Goal: Information Seeking & Learning: Compare options

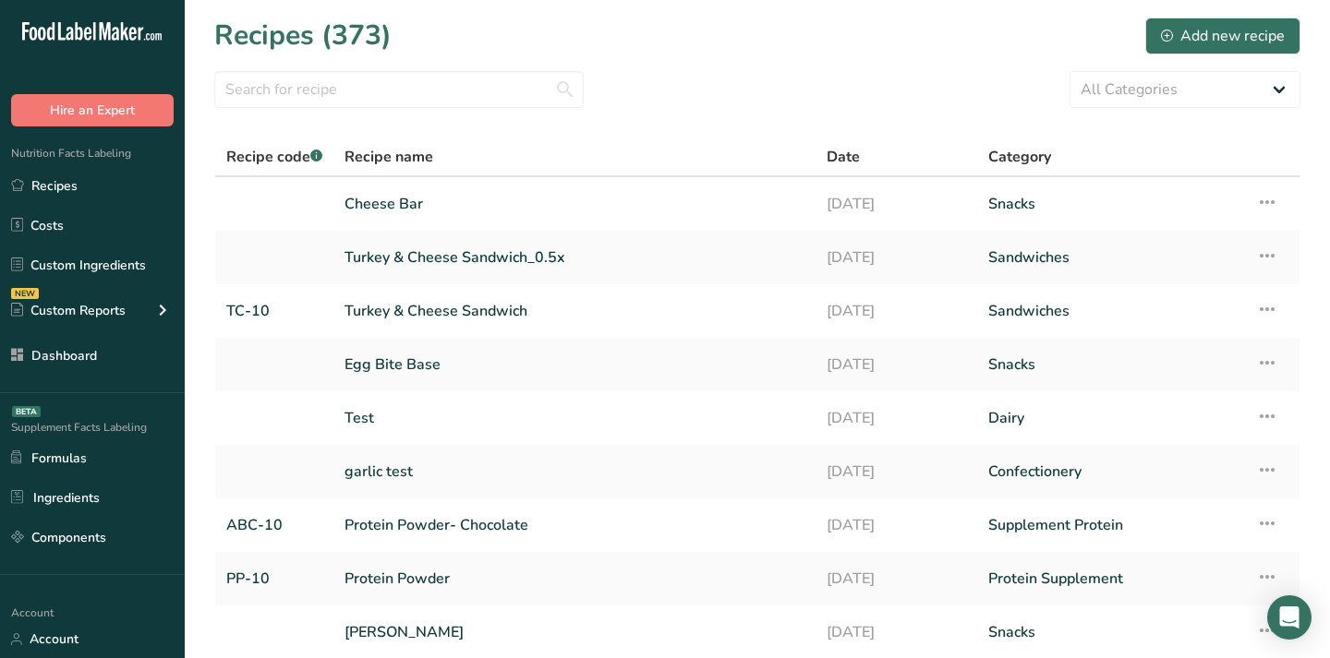
click at [694, 68] on section "Recipes (373) Add new recipe All Categories Baked Goods [GEOGRAPHIC_DATA] break…" at bounding box center [757, 401] width 1145 height 802
click at [412, 72] on input "text" at bounding box center [398, 89] width 369 height 37
click at [897, 63] on section "Recipes (373) Add new recipe All Categories Baked Goods [GEOGRAPHIC_DATA] break…" at bounding box center [757, 401] width 1145 height 802
click at [1196, 72] on select "All Categories Baked Goods [GEOGRAPHIC_DATA] breakfast butter cookies, batch X …" at bounding box center [1184, 89] width 231 height 37
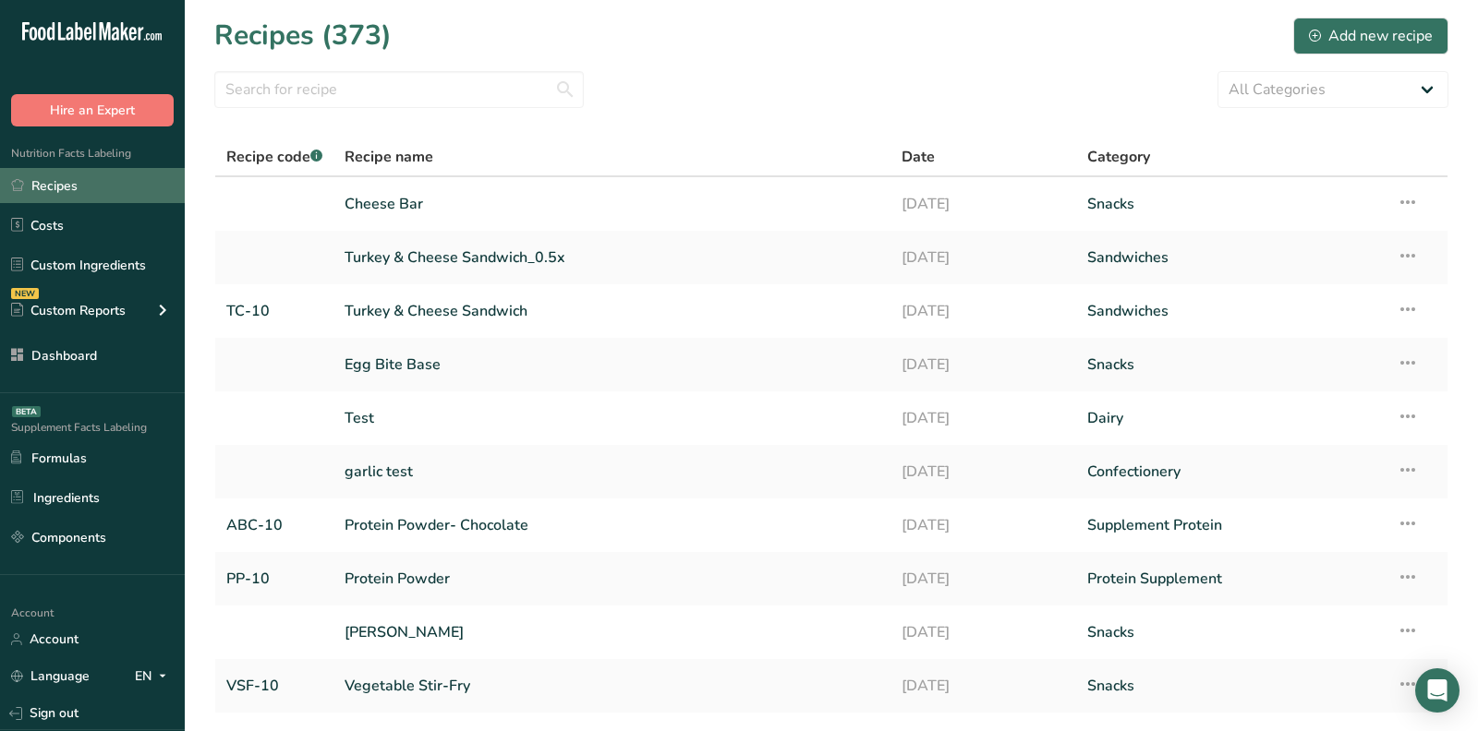
click at [112, 193] on link "Recipes" at bounding box center [92, 185] width 185 height 35
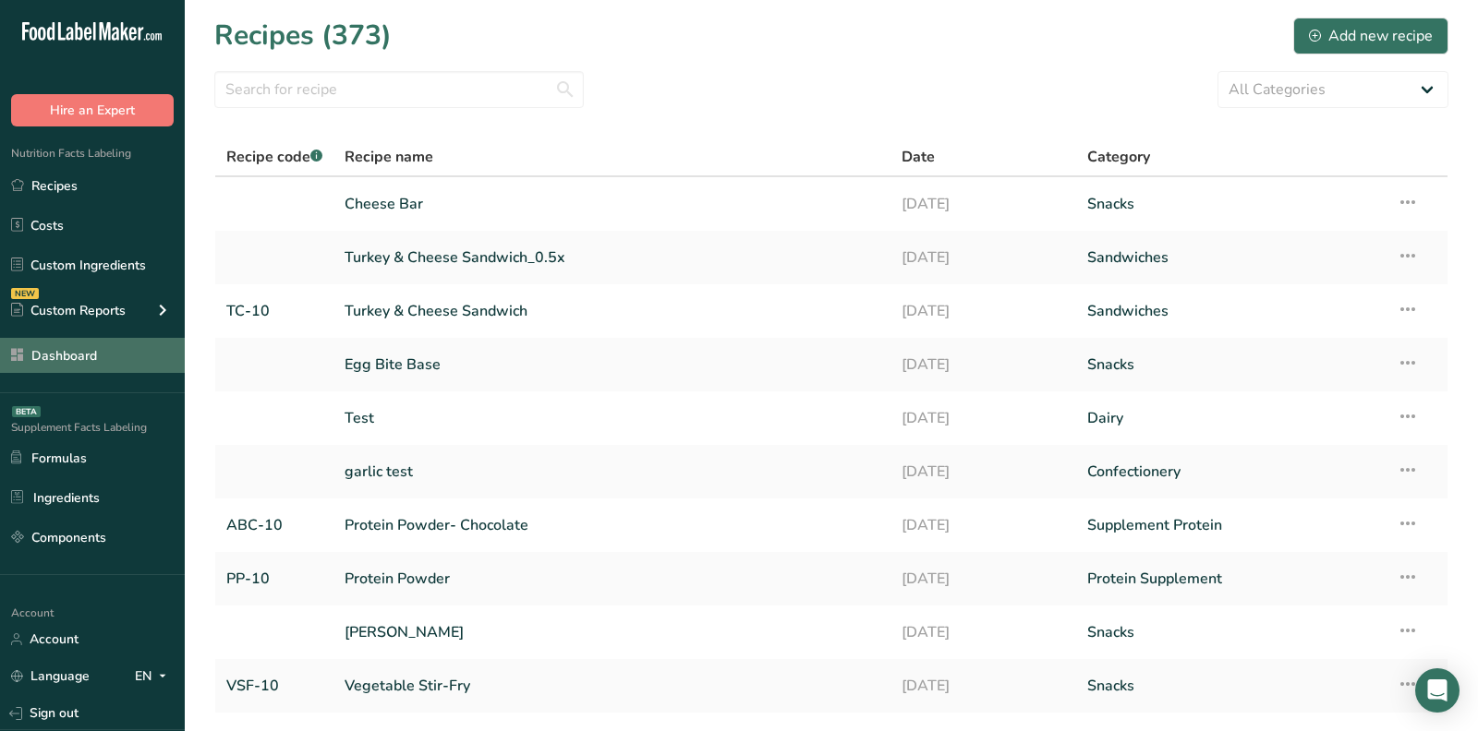
click at [69, 357] on link "Dashboard" at bounding box center [92, 355] width 185 height 35
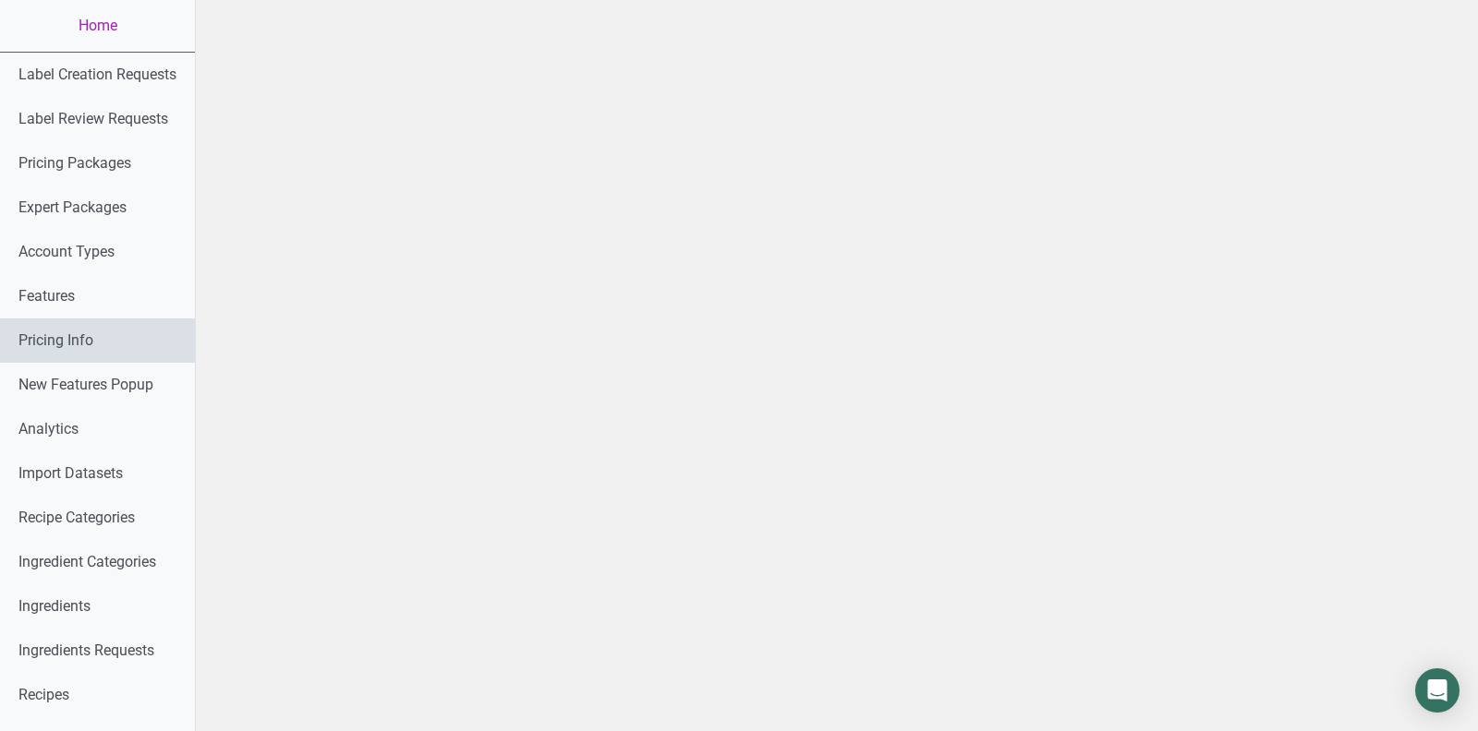
scroll to position [960, 0]
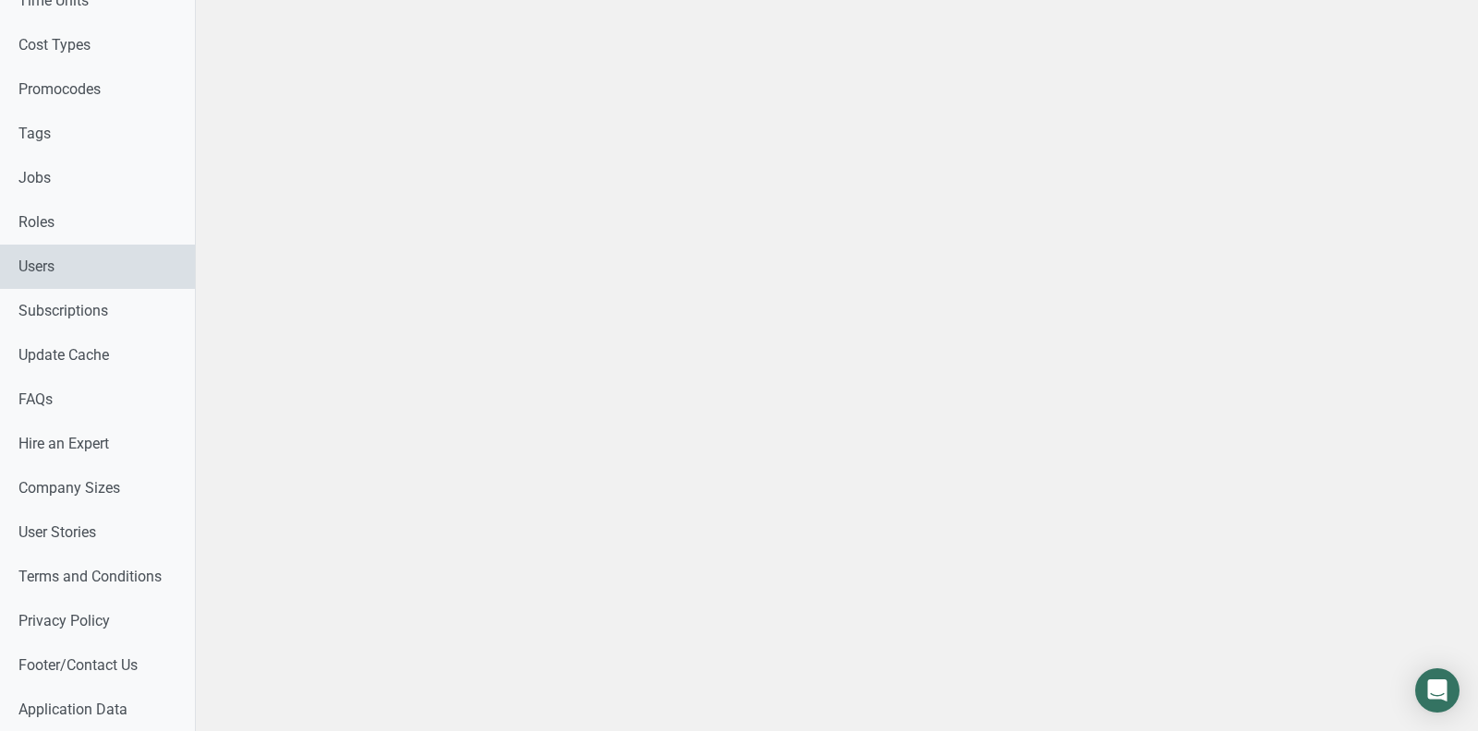
click at [45, 267] on link "Users" at bounding box center [97, 267] width 195 height 44
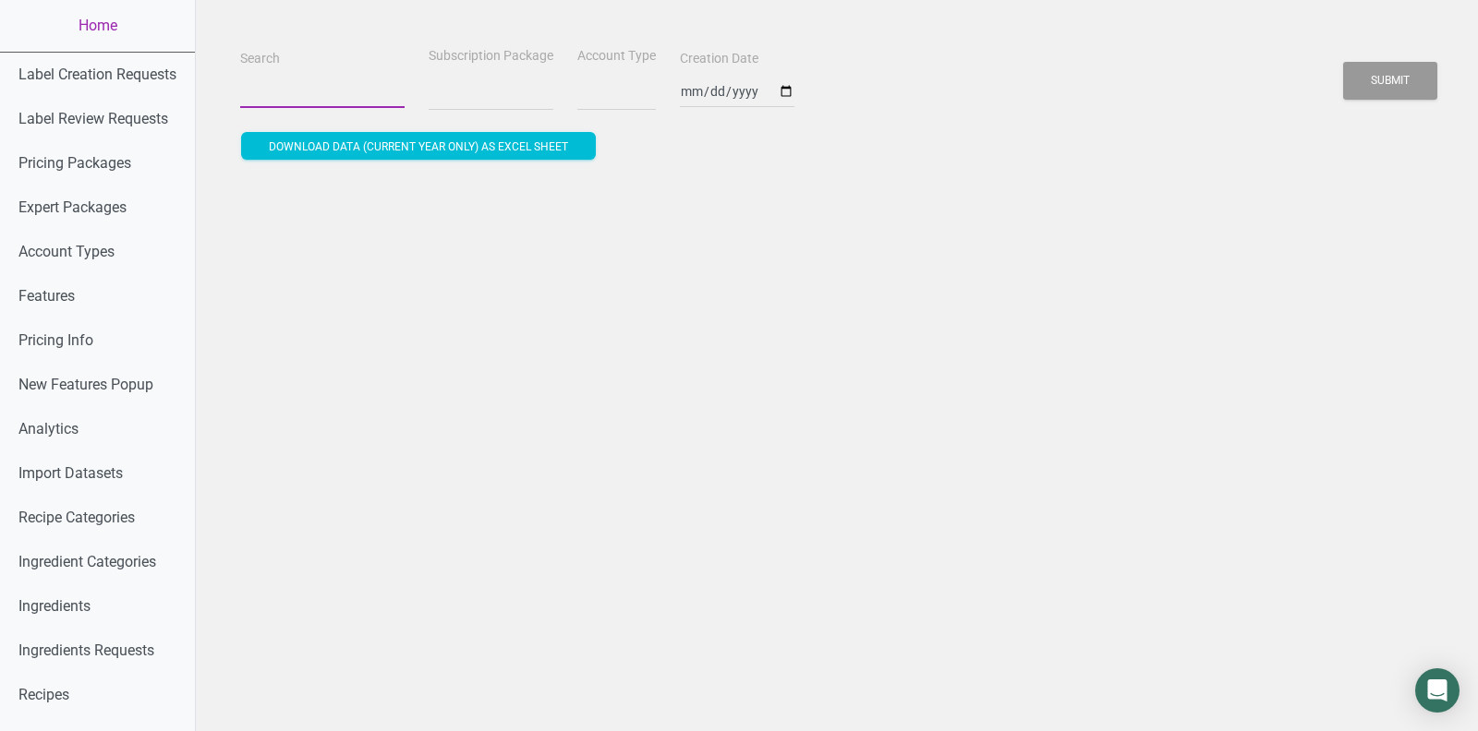
click at [321, 88] on input "Search" at bounding box center [322, 91] width 164 height 33
type input "a"
select select
type input "al"
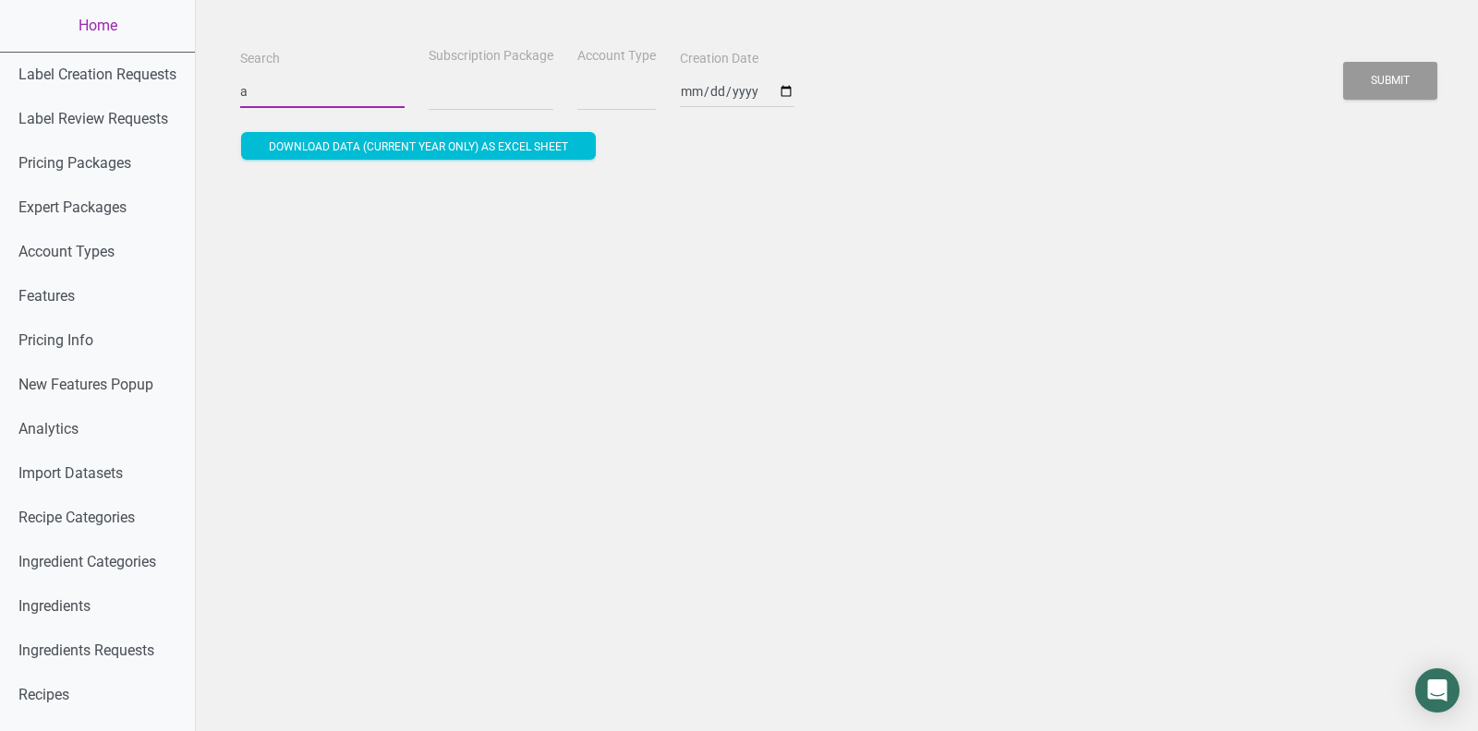
select select
type input "alt"
select select
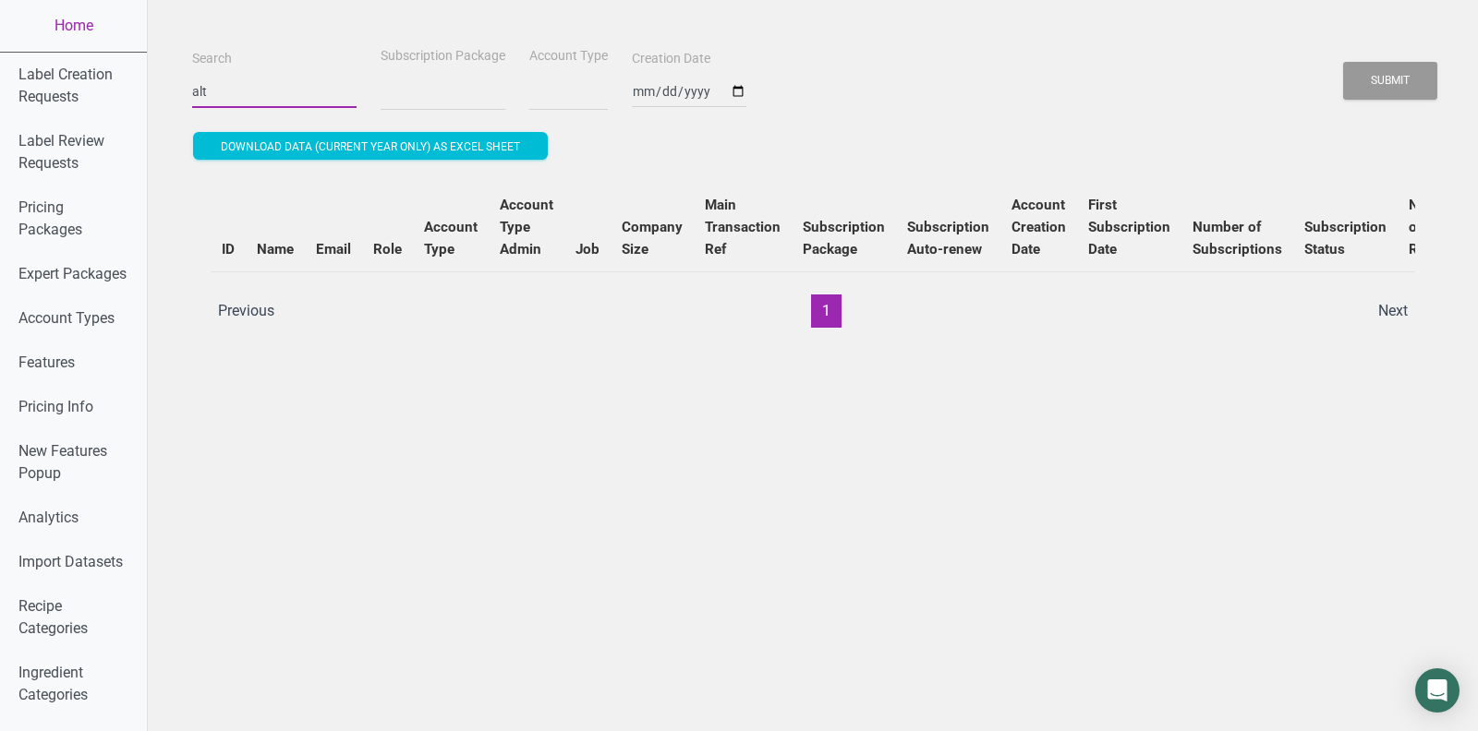
type input "altr"
select select
type input "altra"
select select
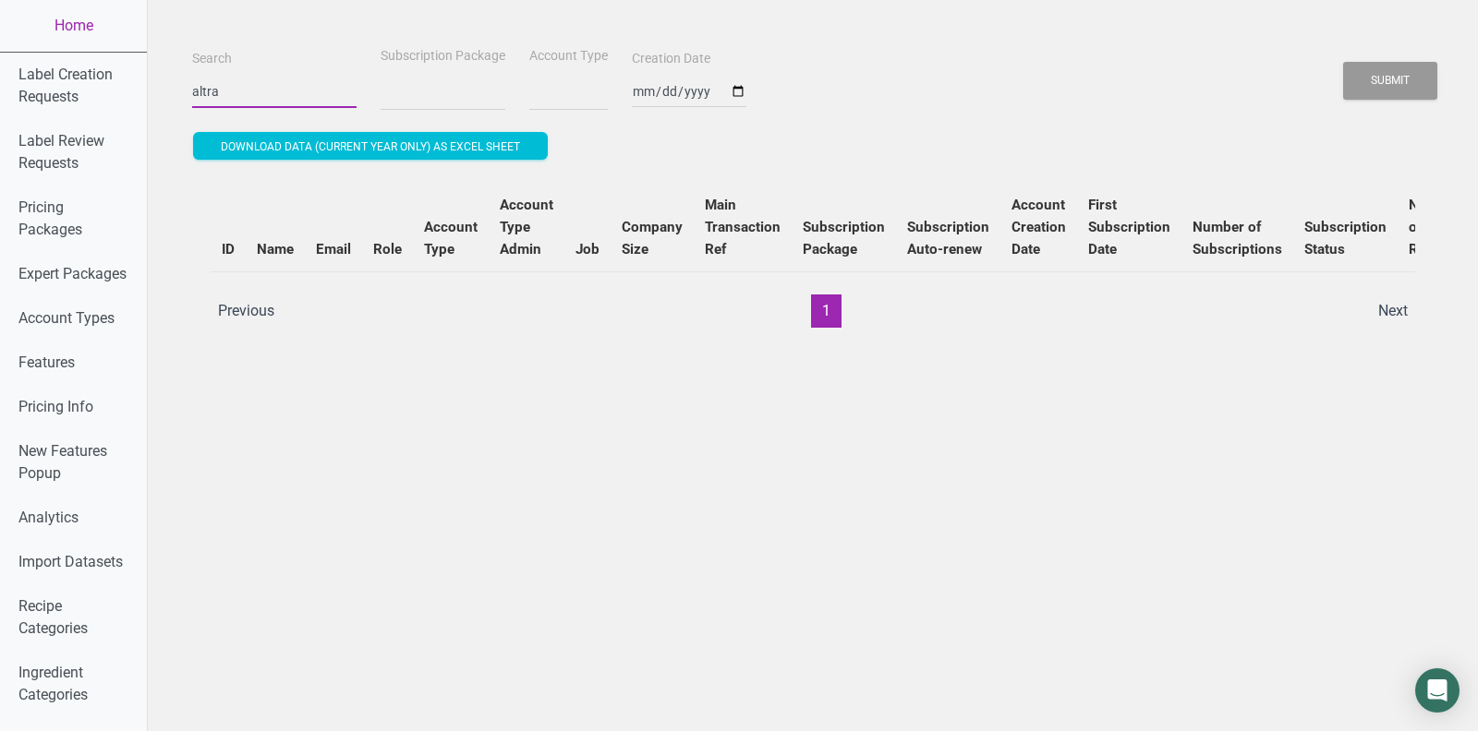
select select
type input "altraf"
select select
type input "altrafo"
select select
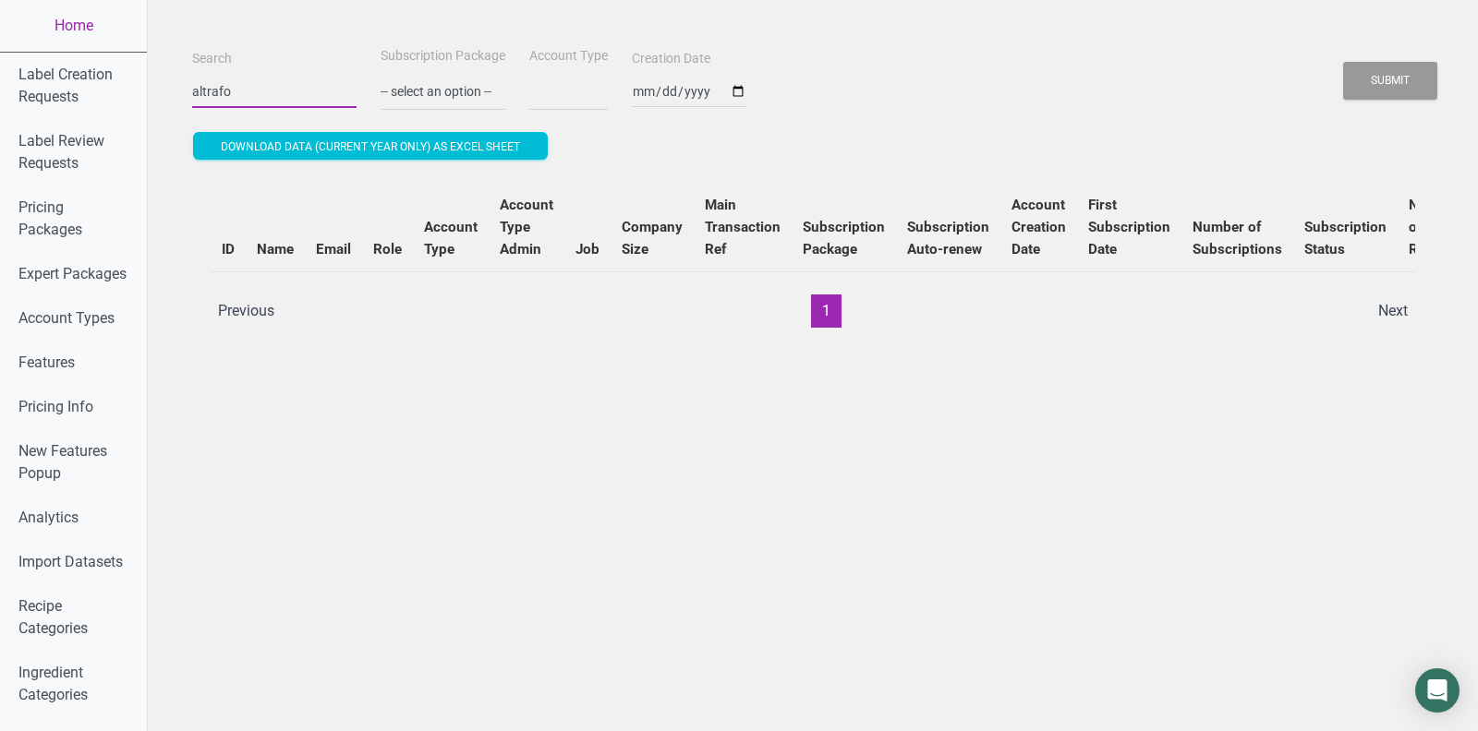
type input "altrafoo"
select select
type input "altrafood"
select select
type input "altrafood"
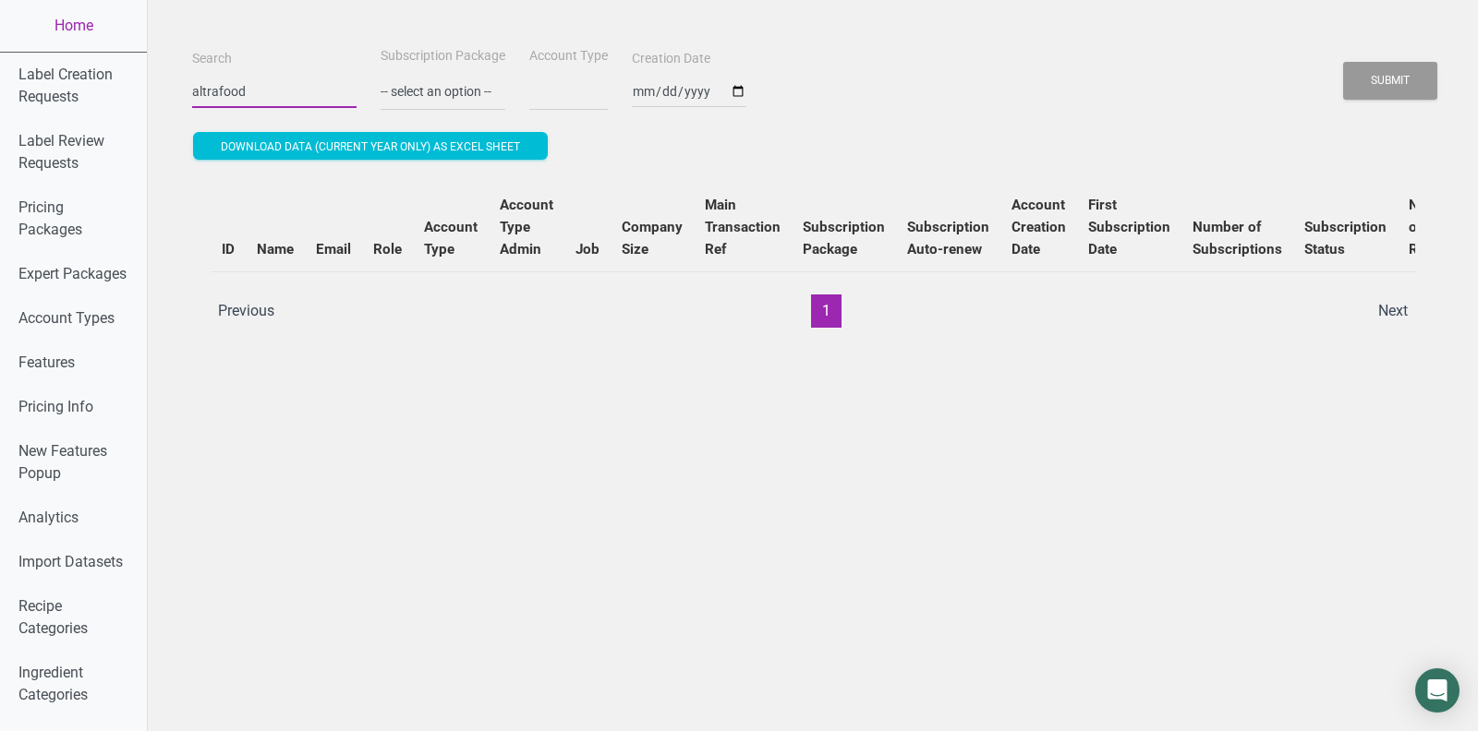
click at [1343, 62] on button "Submit" at bounding box center [1390, 81] width 94 height 38
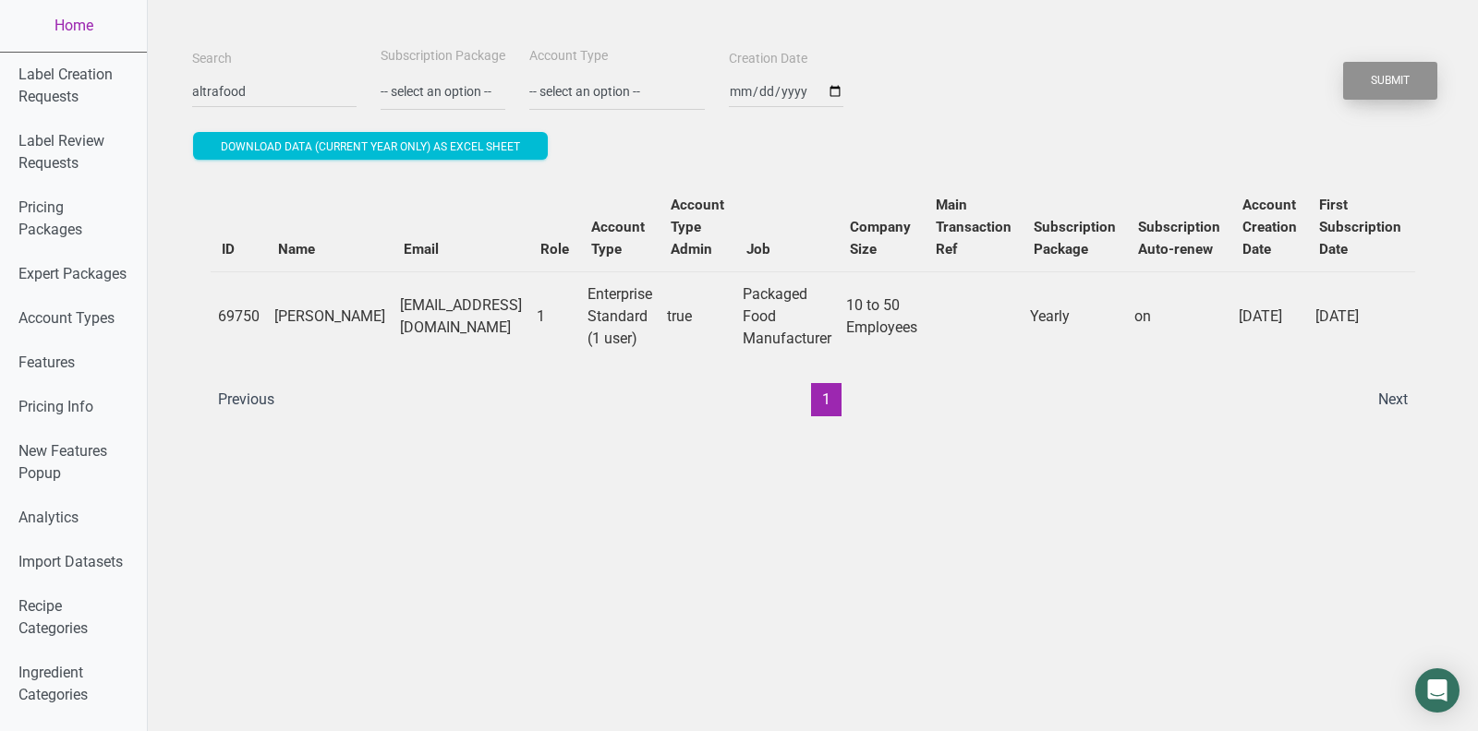
click at [1395, 90] on button "Submit" at bounding box center [1390, 81] width 94 height 38
click at [427, 323] on td "[EMAIL_ADDRESS][DOMAIN_NAME]" at bounding box center [460, 316] width 137 height 90
copy td "[EMAIL_ADDRESS][DOMAIN_NAME]"
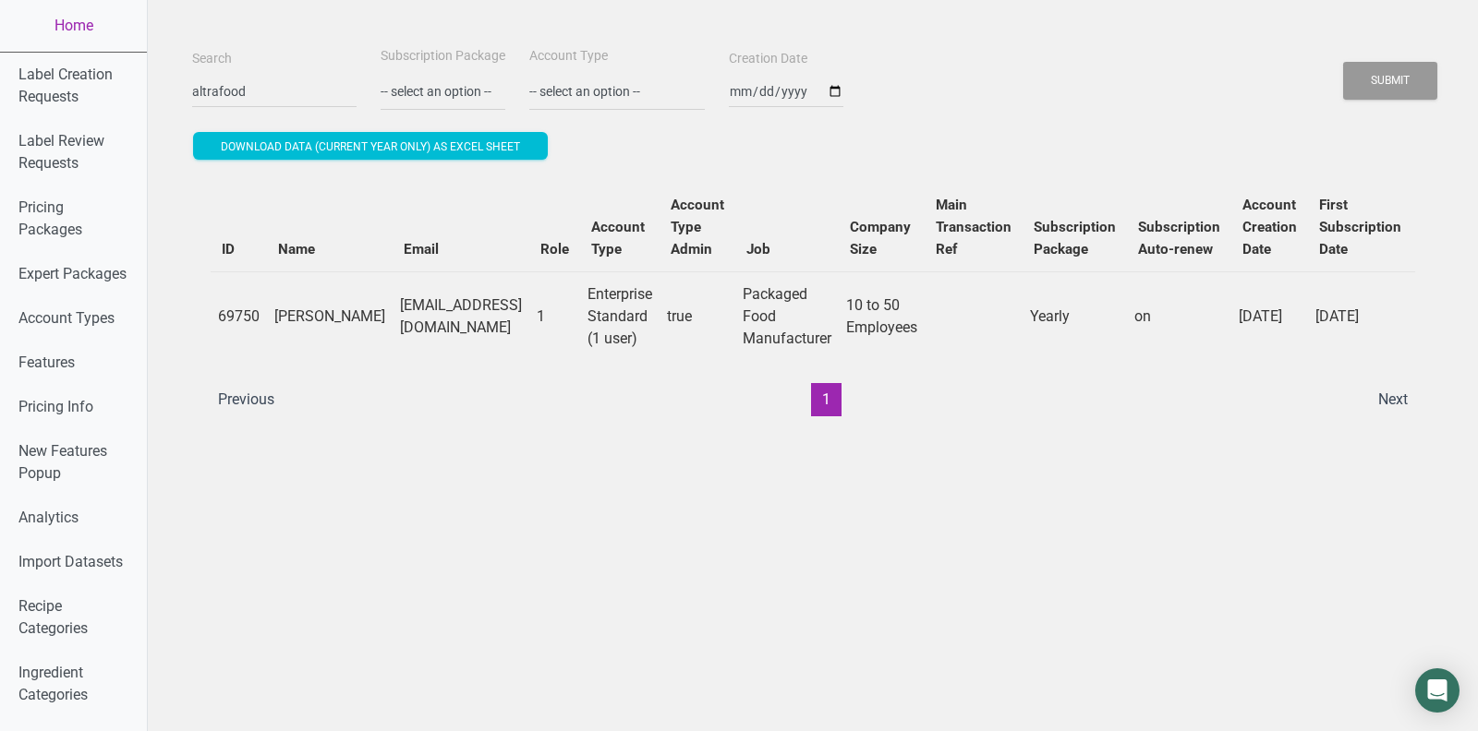
click at [499, 407] on ul "Previous 1 Next" at bounding box center [813, 399] width 1212 height 33
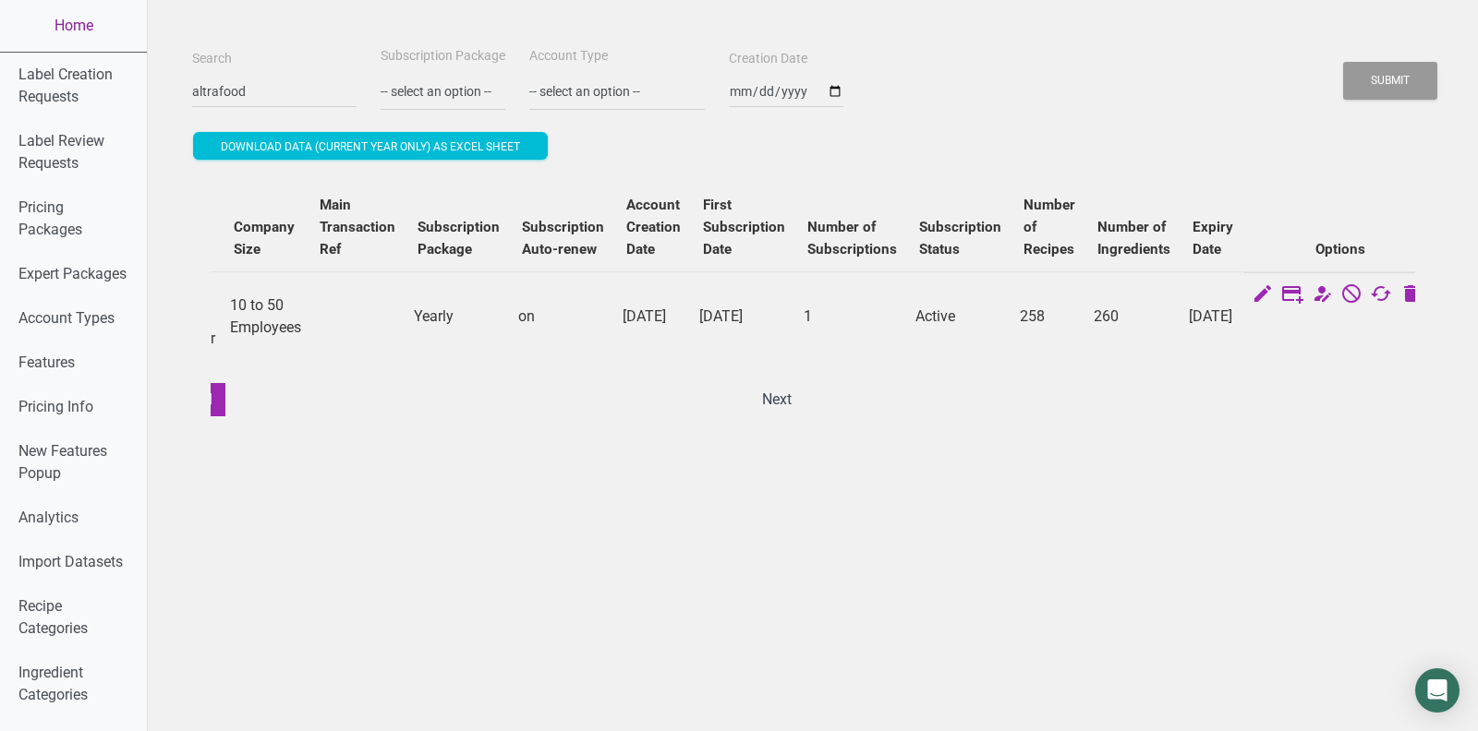
click at [65, 18] on link "Home" at bounding box center [73, 26] width 147 height 52
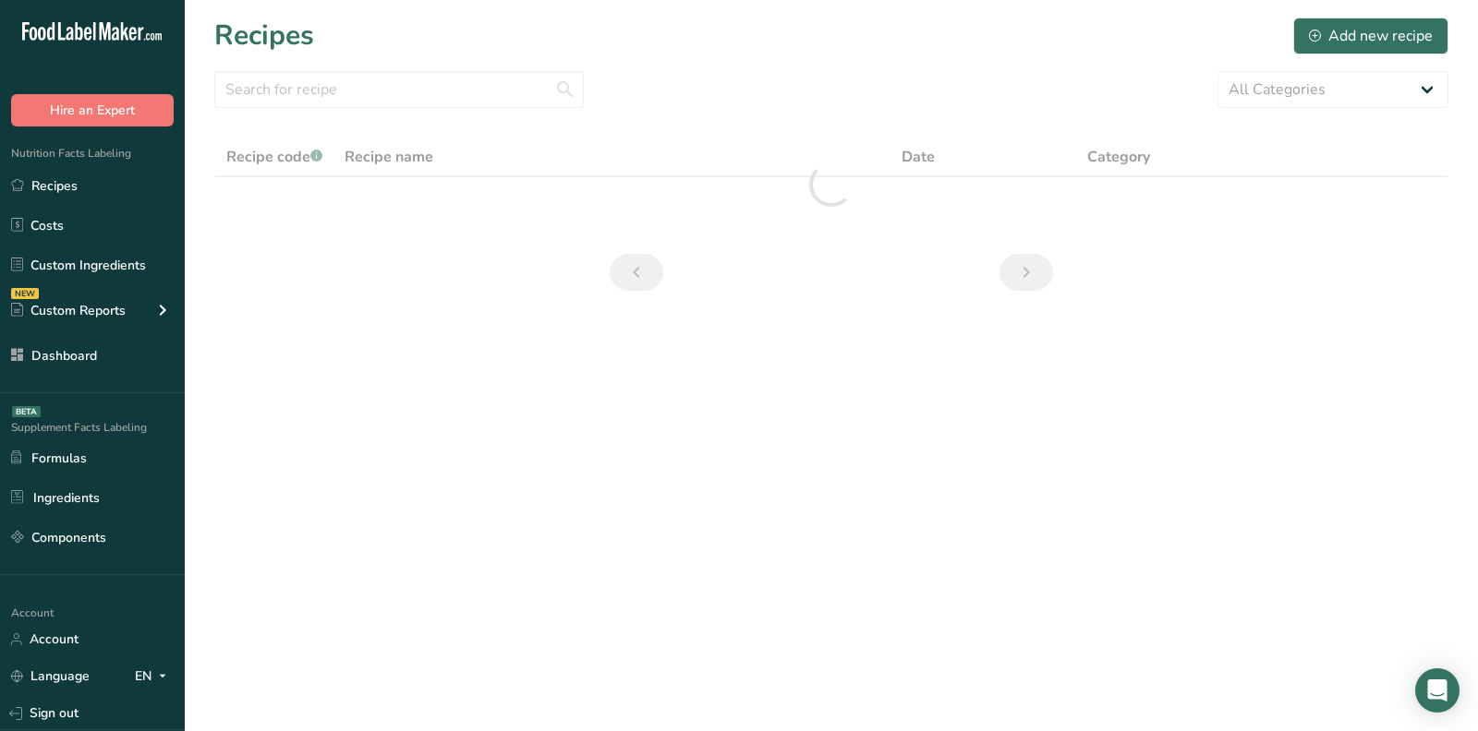
click at [673, 59] on section "Recipes Add new recipe All Categories Baked Goods [GEOGRAPHIC_DATA] breakfast b…" at bounding box center [831, 160] width 1293 height 320
click at [826, 103] on div "All Categories Baked Goods [GEOGRAPHIC_DATA] breakfast butter cookies, batch X …" at bounding box center [831, 89] width 1234 height 37
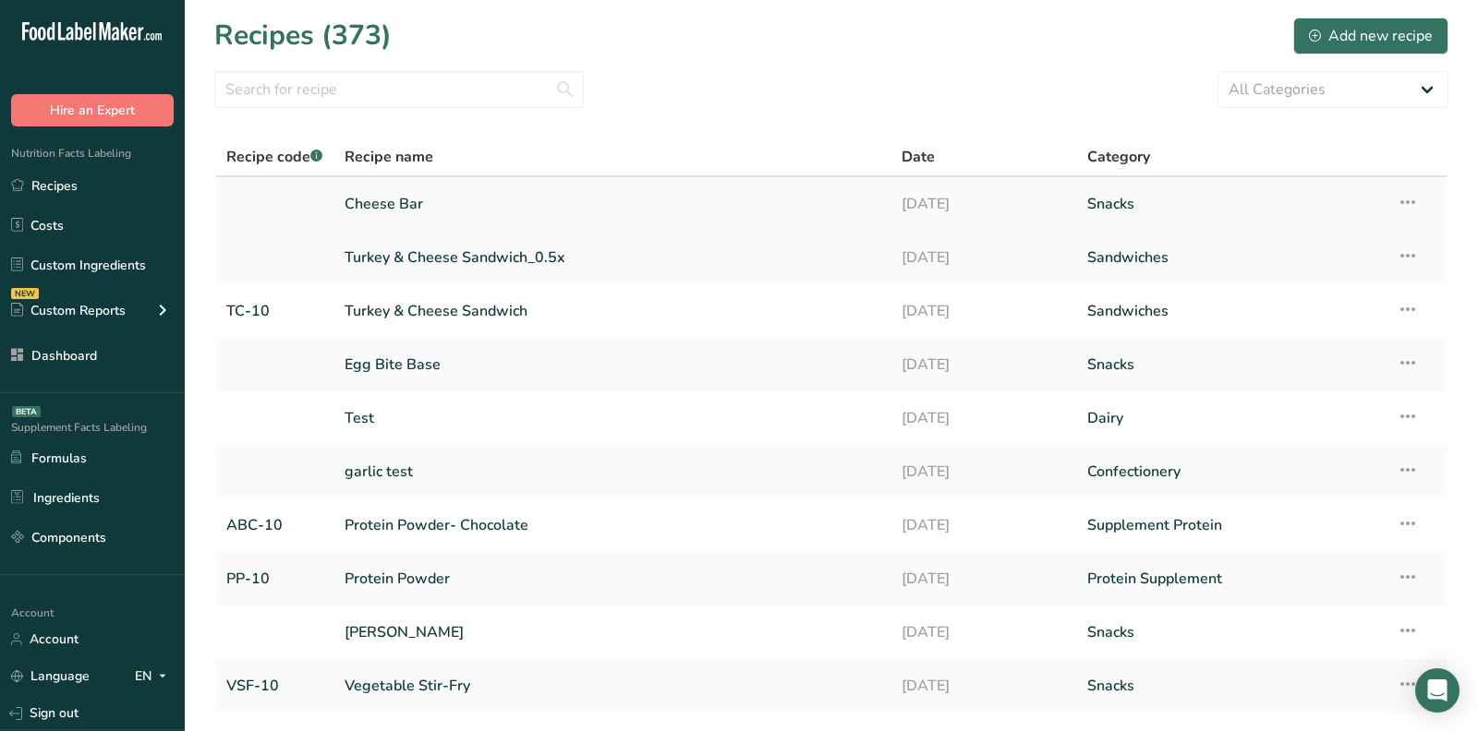
click at [394, 200] on link "Cheese Bar" at bounding box center [611, 204] width 535 height 39
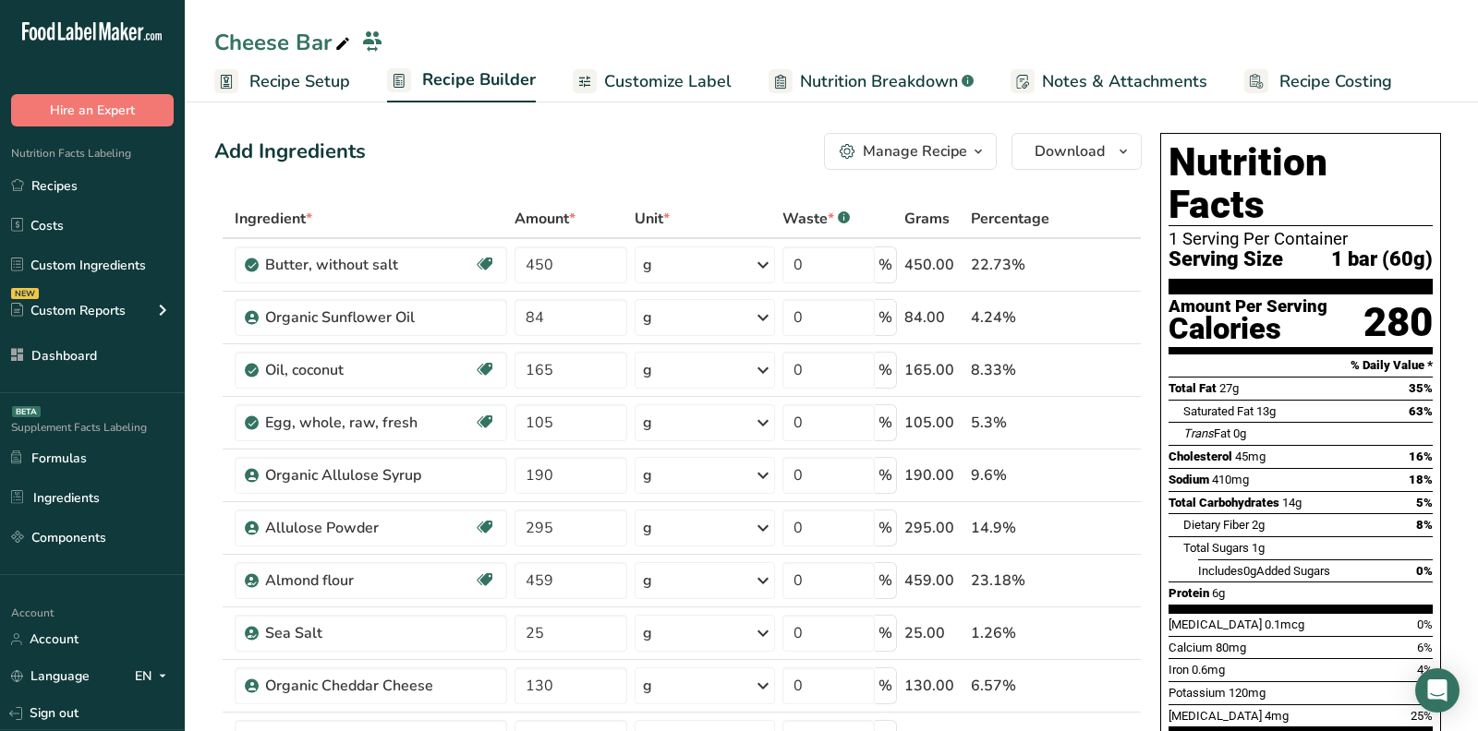
click at [508, 144] on div "Add Ingredients Manage Recipe Delete Recipe Duplicate Recipe Scale Recipe Save …" at bounding box center [677, 151] width 927 height 37
click at [657, 67] on link "Customize Label" at bounding box center [652, 82] width 159 height 42
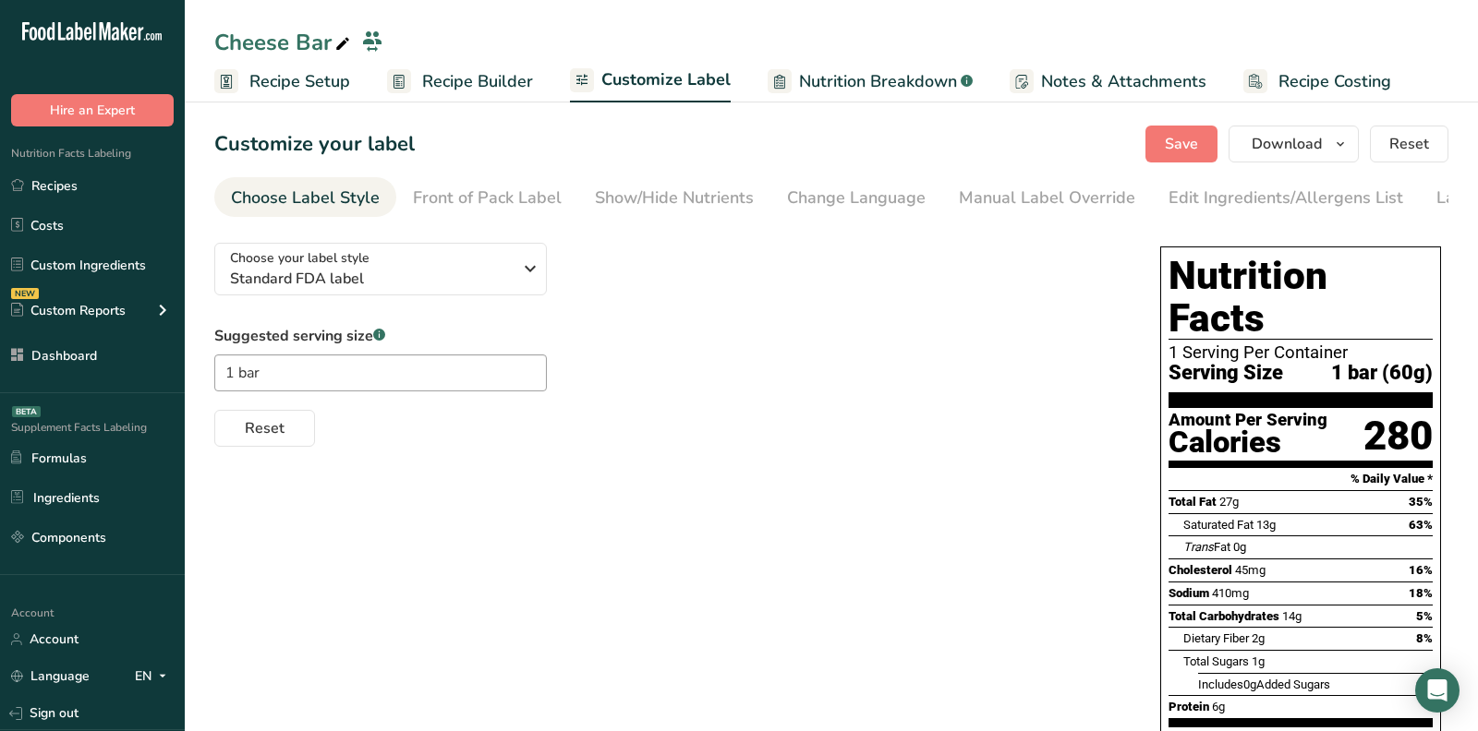
click at [478, 243] on div "Choose your label style Standard FDA label USA (FDA) Standard FDA label Tabular…" at bounding box center [668, 337] width 909 height 219
click at [478, 271] on div "Choose your label style Standard FDA label" at bounding box center [371, 269] width 282 height 42
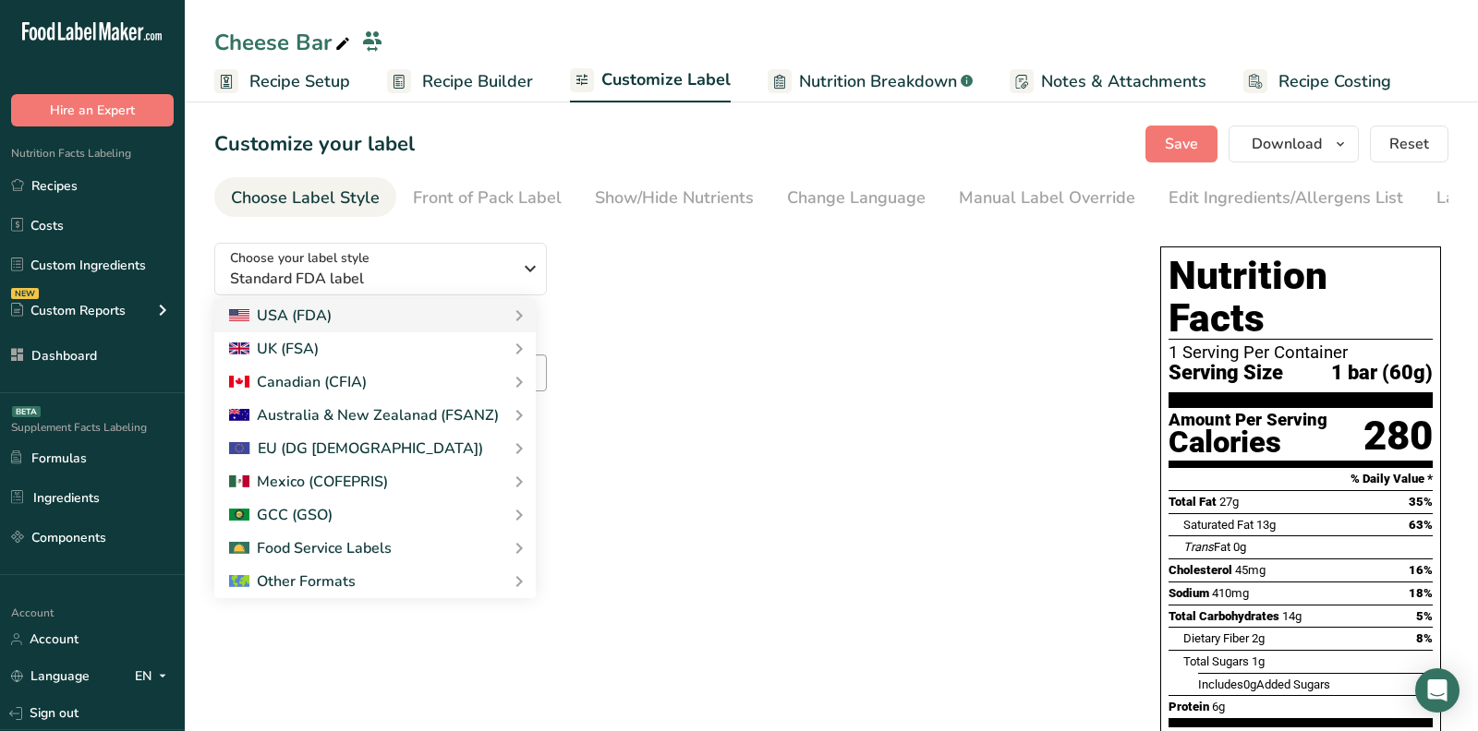
click at [718, 336] on div "Suggested serving size .a-a{fill:#347362;}.b-a{fill:#fff;} 1 bar Reset" at bounding box center [668, 386] width 909 height 122
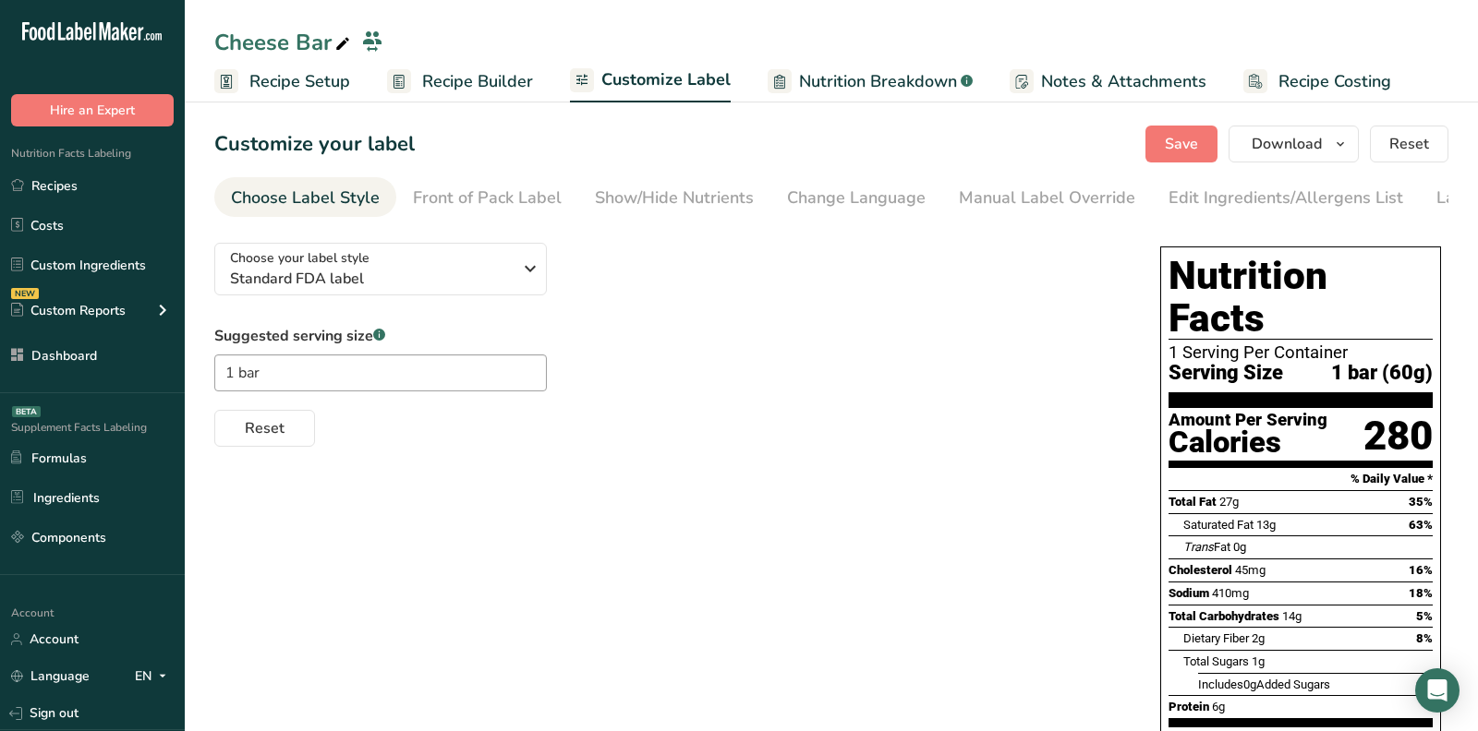
click at [447, 103] on section "Customize your label Save Download Choose what to show on your downloaded label…" at bounding box center [831, 632] width 1293 height 1072
click at [455, 77] on span "Recipe Builder" at bounding box center [477, 81] width 111 height 25
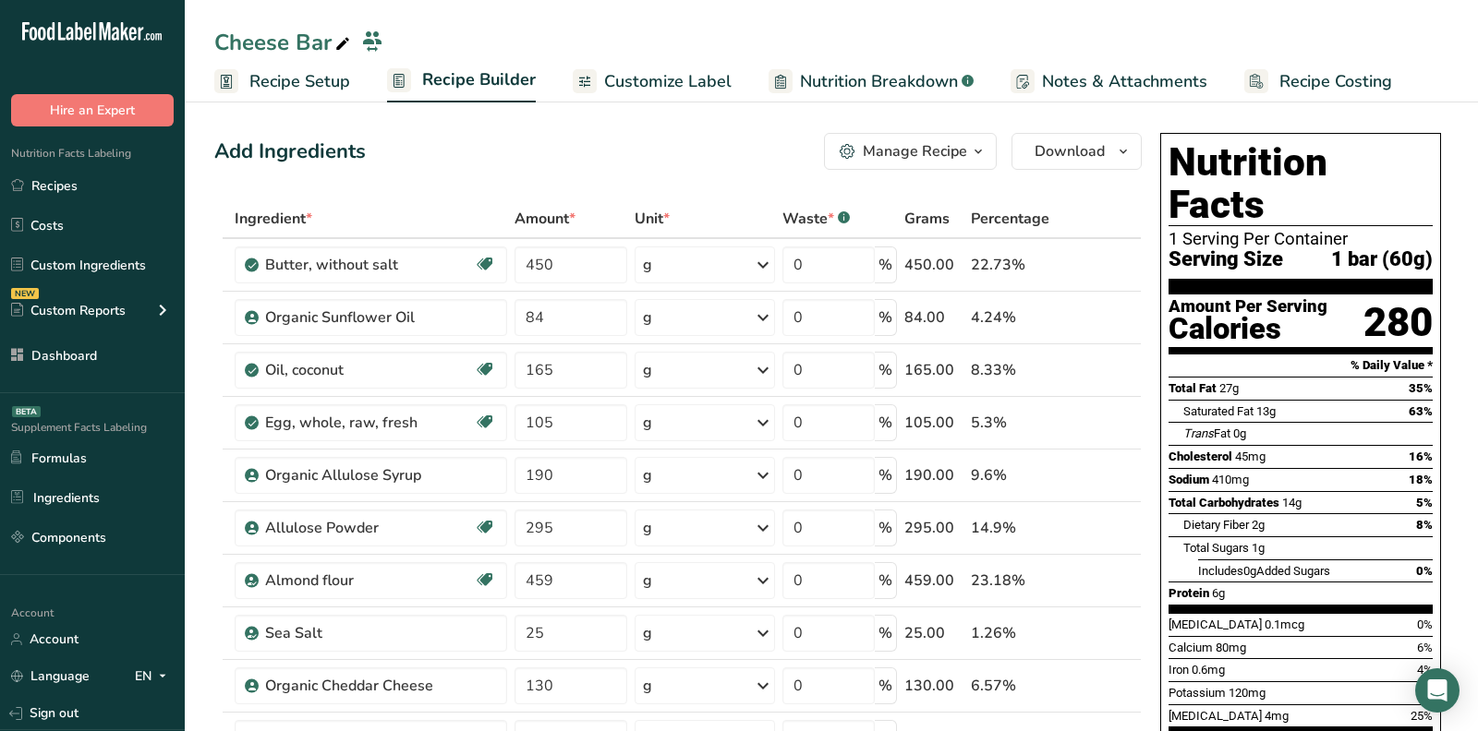
click at [872, 168] on button "Manage Recipe" at bounding box center [910, 151] width 173 height 37
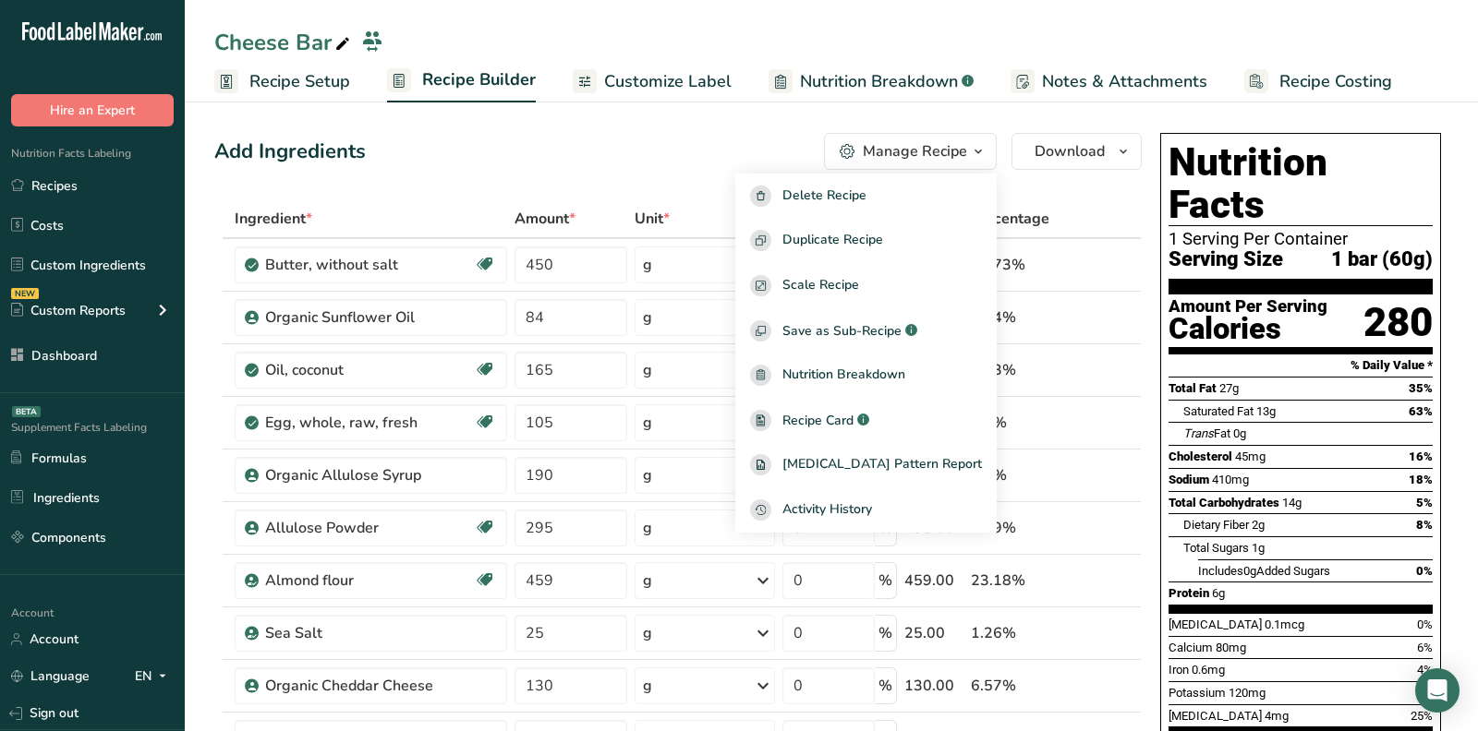
click at [699, 144] on div "Add Ingredients Manage Recipe Delete Recipe Duplicate Recipe Scale Recipe Save …" at bounding box center [677, 151] width 927 height 37
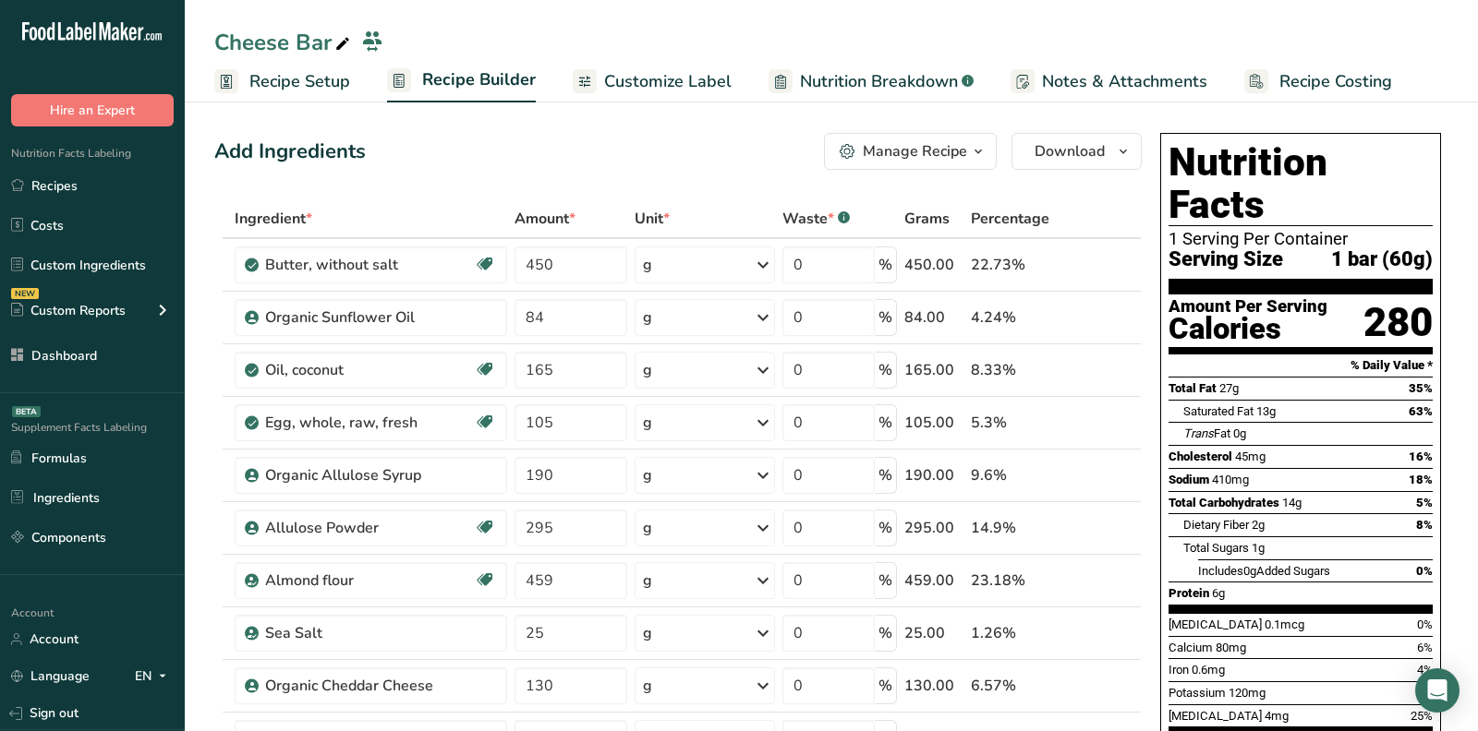
click at [887, 155] on div "Manage Recipe" at bounding box center [914, 151] width 104 height 22
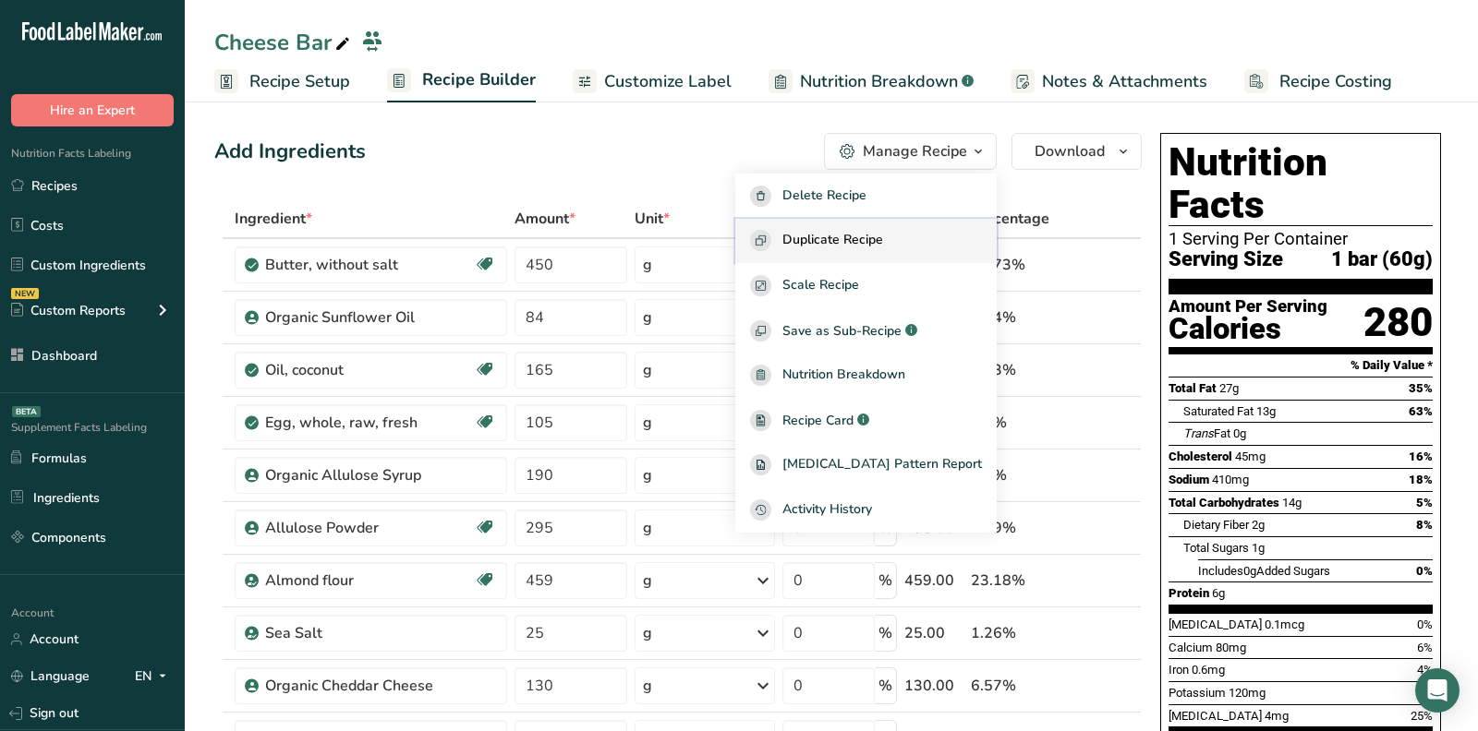
click at [883, 234] on span "Duplicate Recipe" at bounding box center [832, 240] width 101 height 21
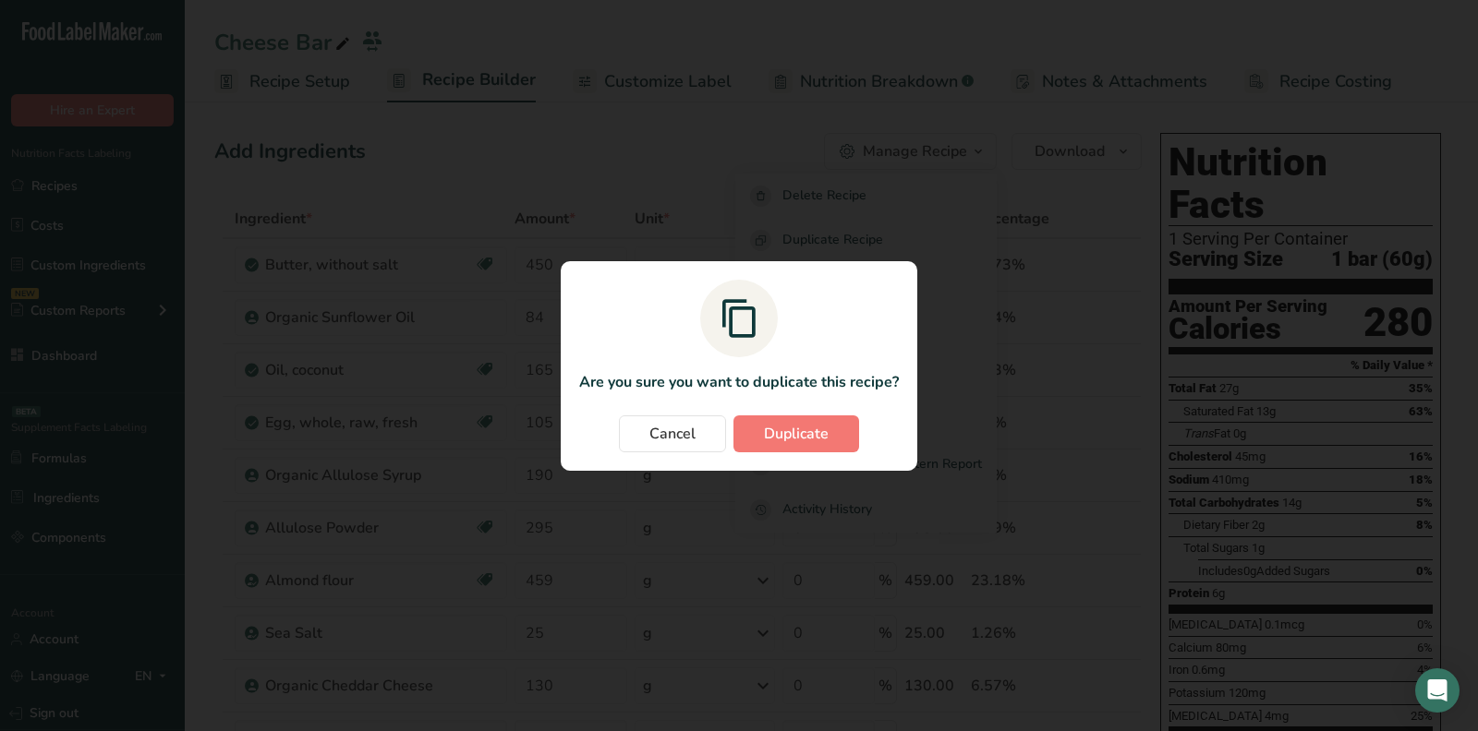
click at [764, 138] on div "Duplicate recipe modal" at bounding box center [739, 365] width 1478 height 731
click at [890, 149] on div "Duplicate recipe modal" at bounding box center [739, 365] width 1478 height 731
click at [792, 464] on section "Are you sure you want to duplicate this recipe? Cancel Duplicate" at bounding box center [739, 366] width 356 height 210
click at [792, 437] on span "Duplicate" at bounding box center [796, 434] width 65 height 22
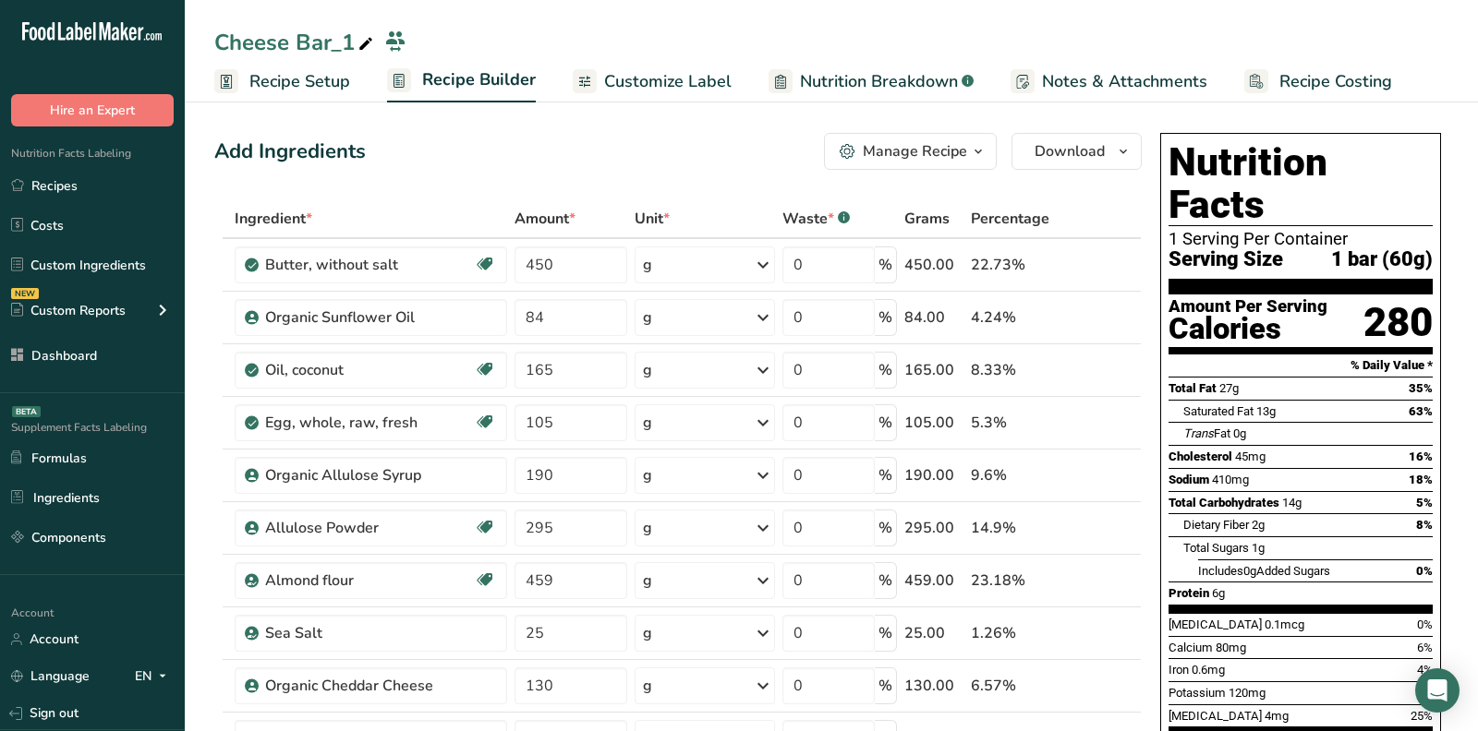
click at [580, 150] on div "Add Ingredients Manage Recipe Delete Recipe Duplicate Recipe Scale Recipe Save …" at bounding box center [677, 151] width 927 height 37
click at [328, 89] on span "Recipe Setup" at bounding box center [299, 81] width 101 height 25
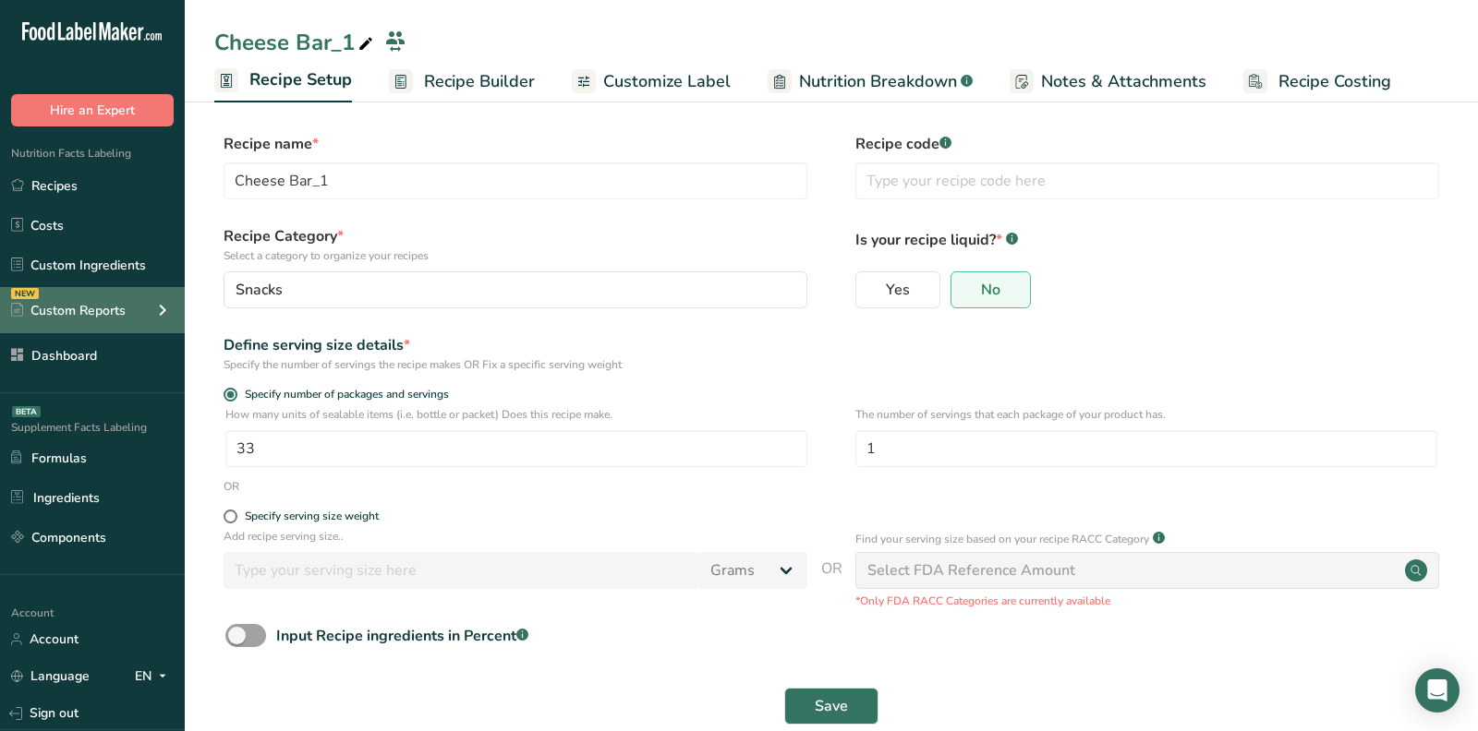
click at [141, 303] on div "NEW Custom Reports" at bounding box center [92, 310] width 185 height 46
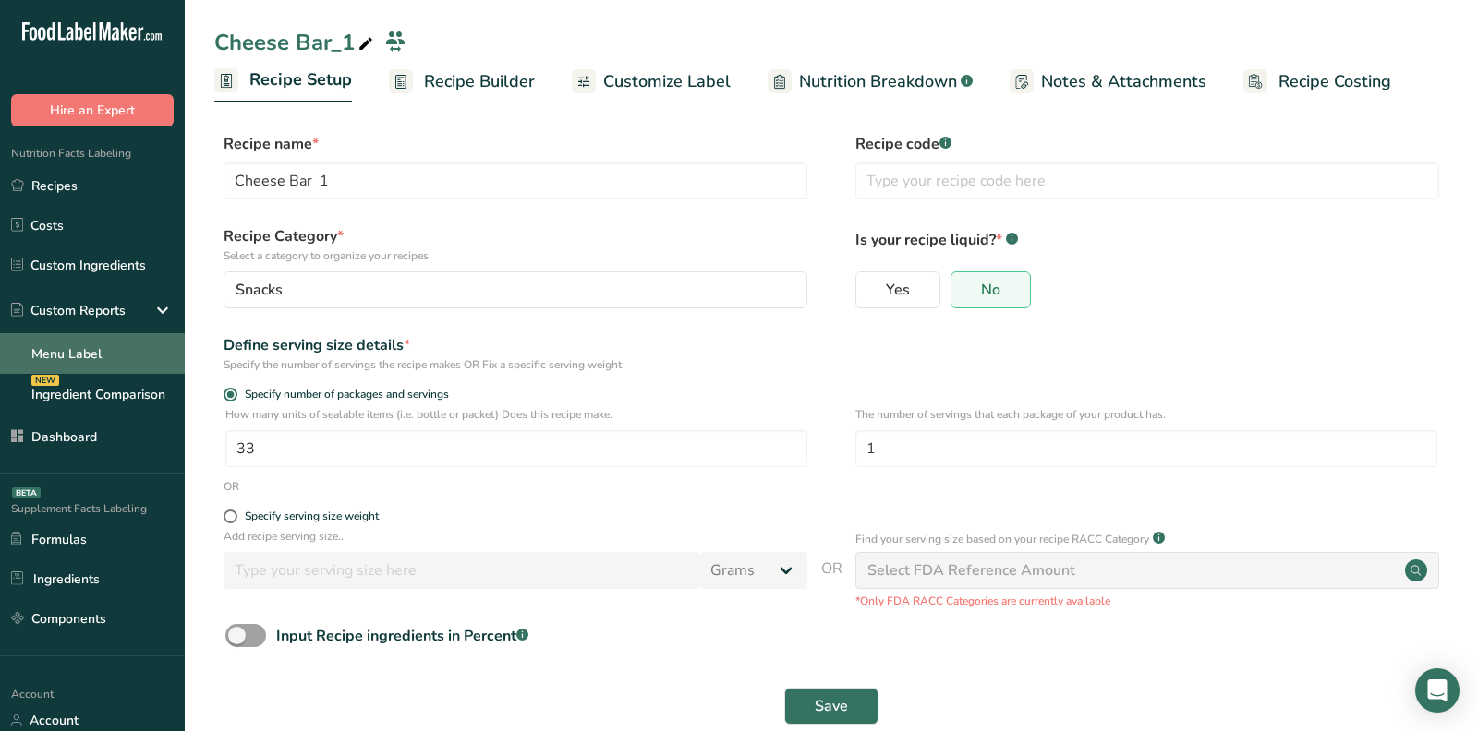
click at [112, 341] on link "Menu Label" at bounding box center [92, 353] width 185 height 41
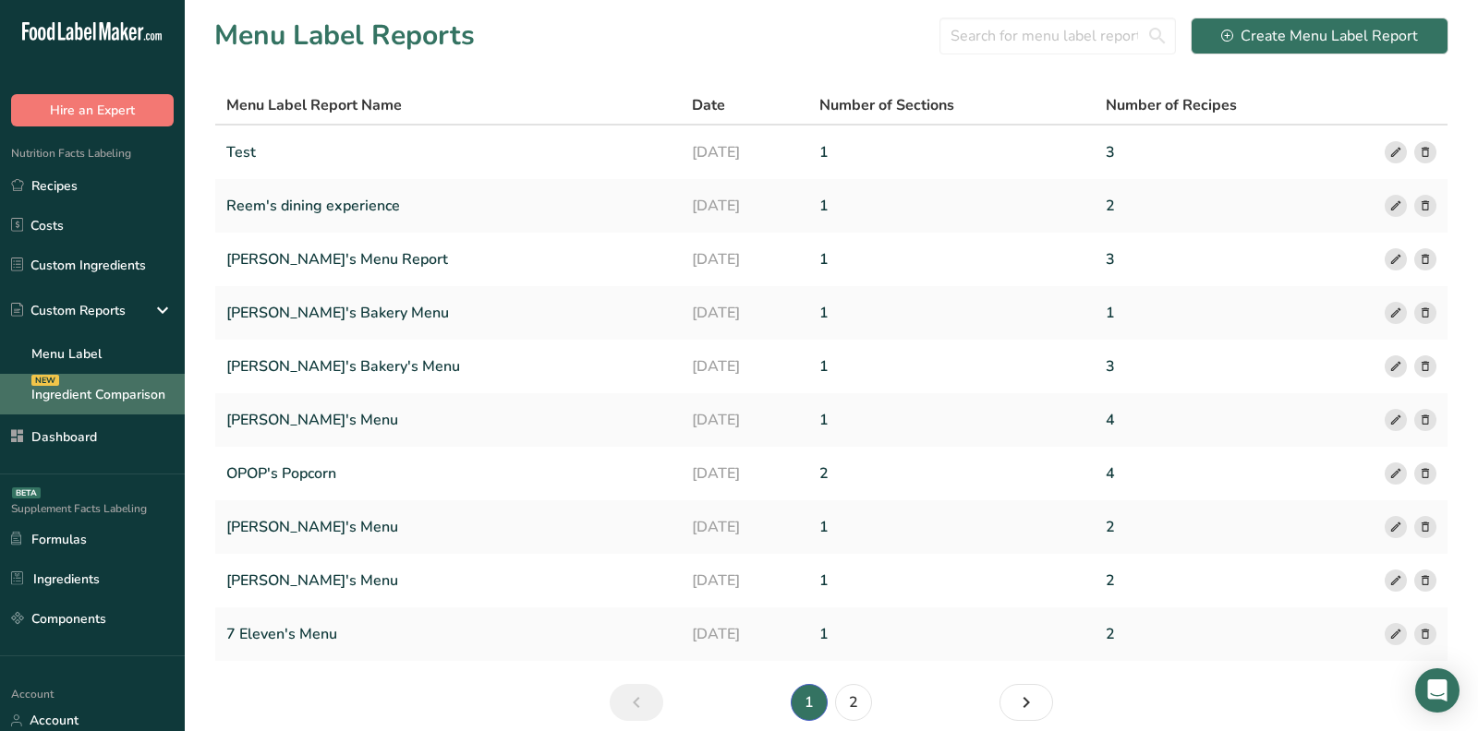
click at [118, 401] on link "Ingredient Comparison NEW" at bounding box center [92, 394] width 185 height 41
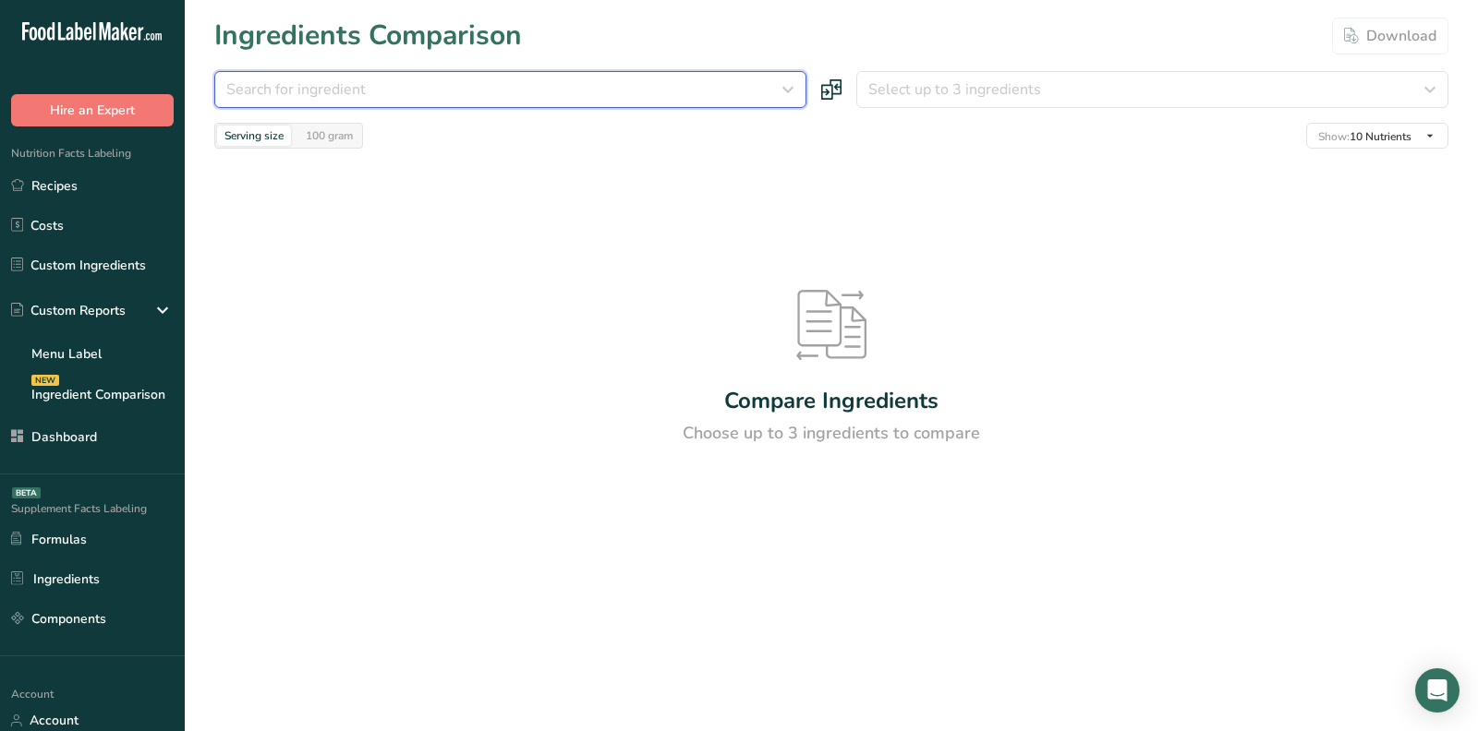
click at [376, 104] on button "Search for ingredient" at bounding box center [510, 89] width 592 height 37
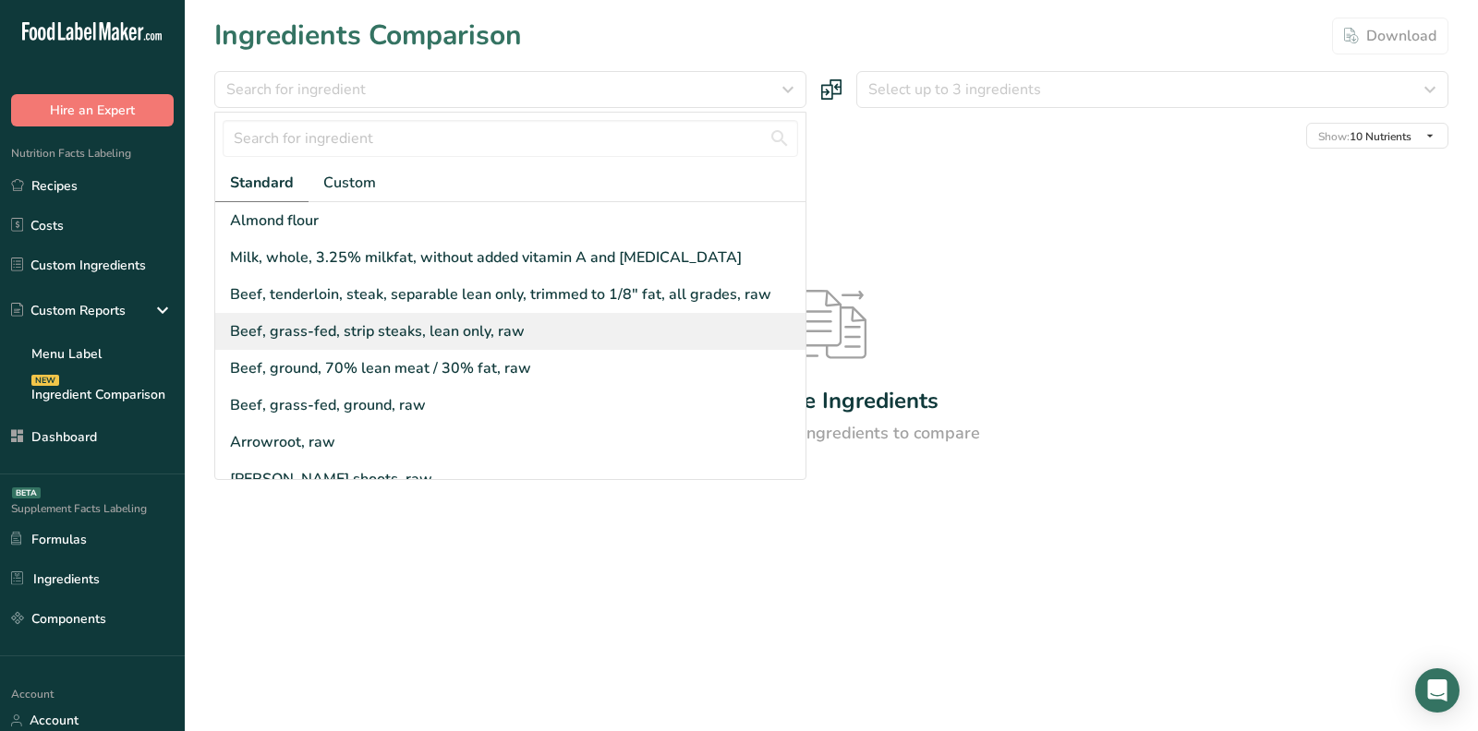
click at [339, 333] on div "Beef, grass-fed, strip steaks, lean only, raw" at bounding box center [377, 331] width 295 height 22
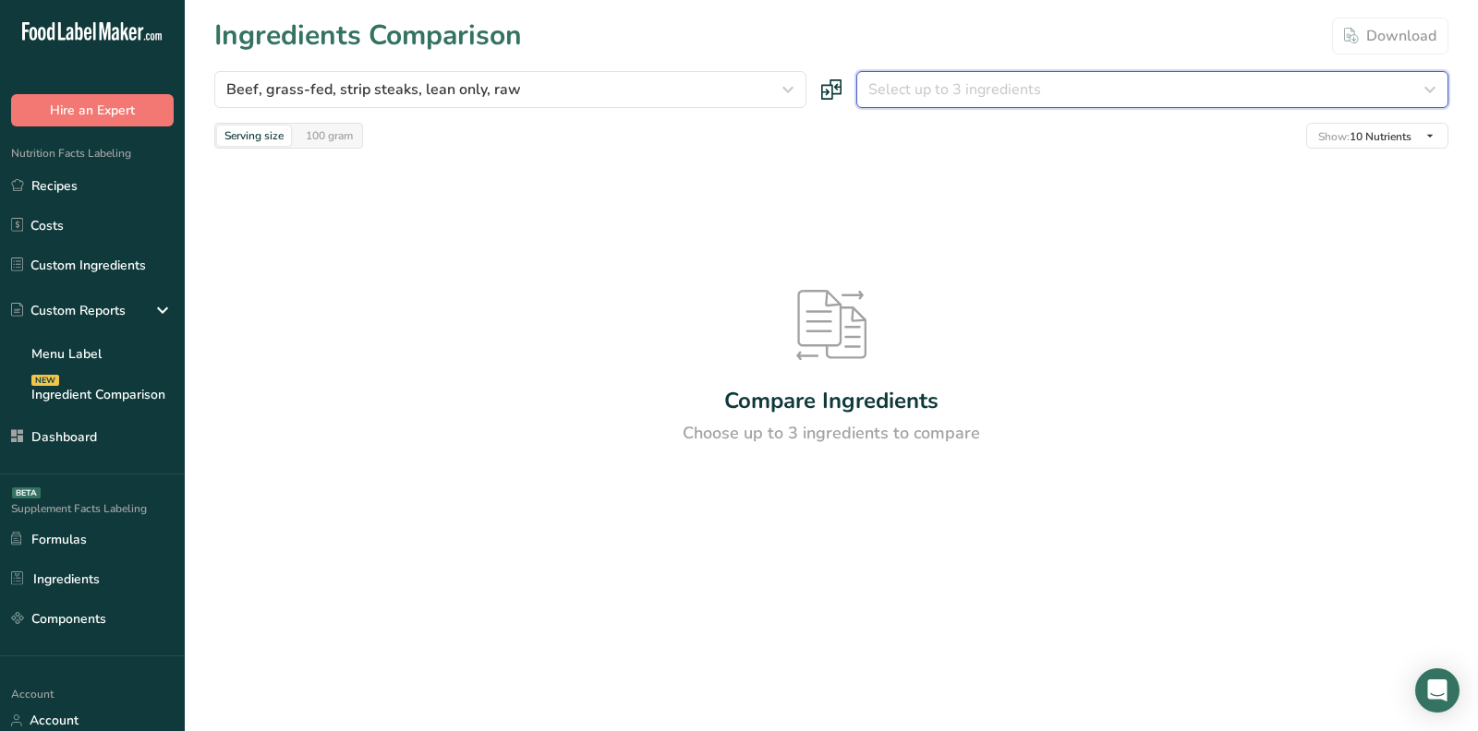
click at [956, 90] on span "Select up to 3 ingredients" at bounding box center [954, 89] width 173 height 22
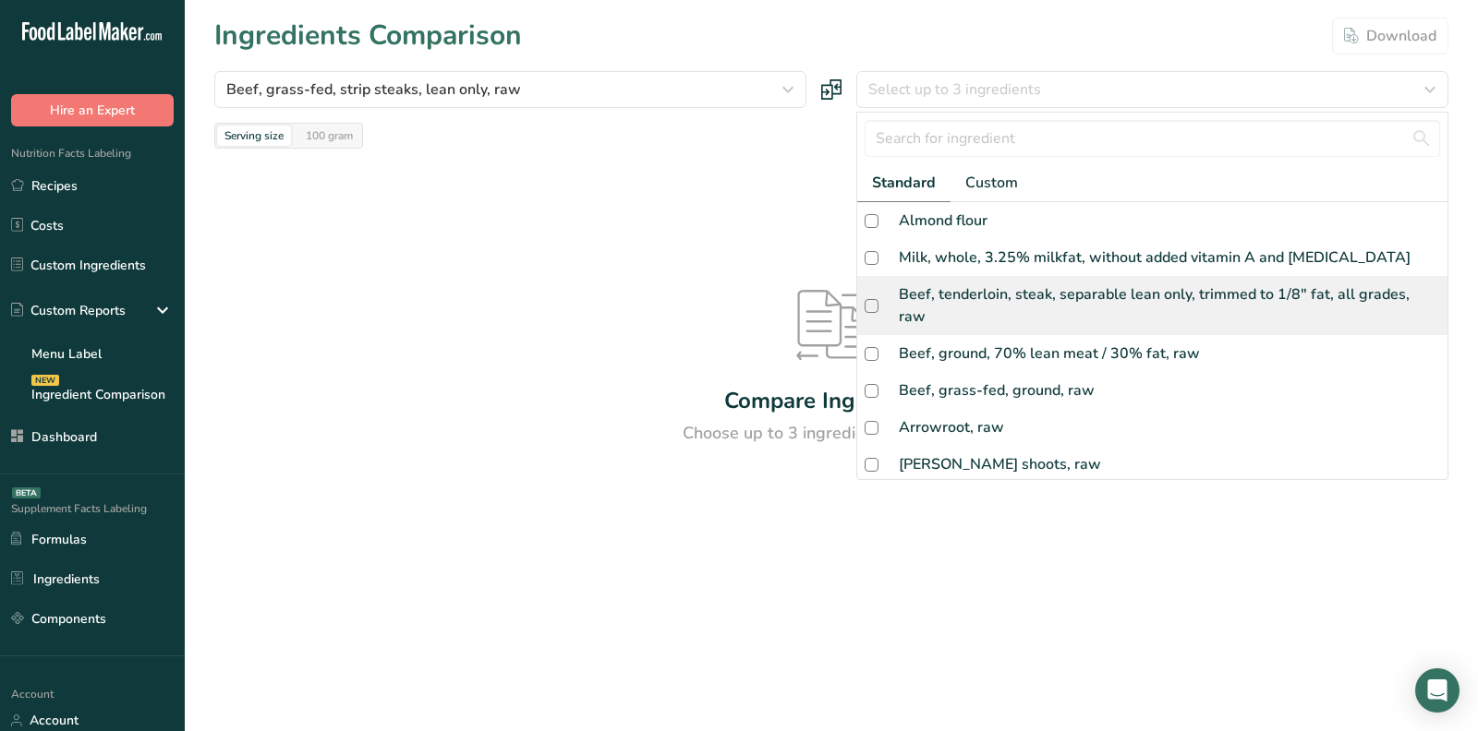
click at [969, 307] on div "Beef, tenderloin, steak, separable lean only, trimmed to 1/8" fat, all grades, …" at bounding box center [1152, 305] width 590 height 59
checkbox input "true"
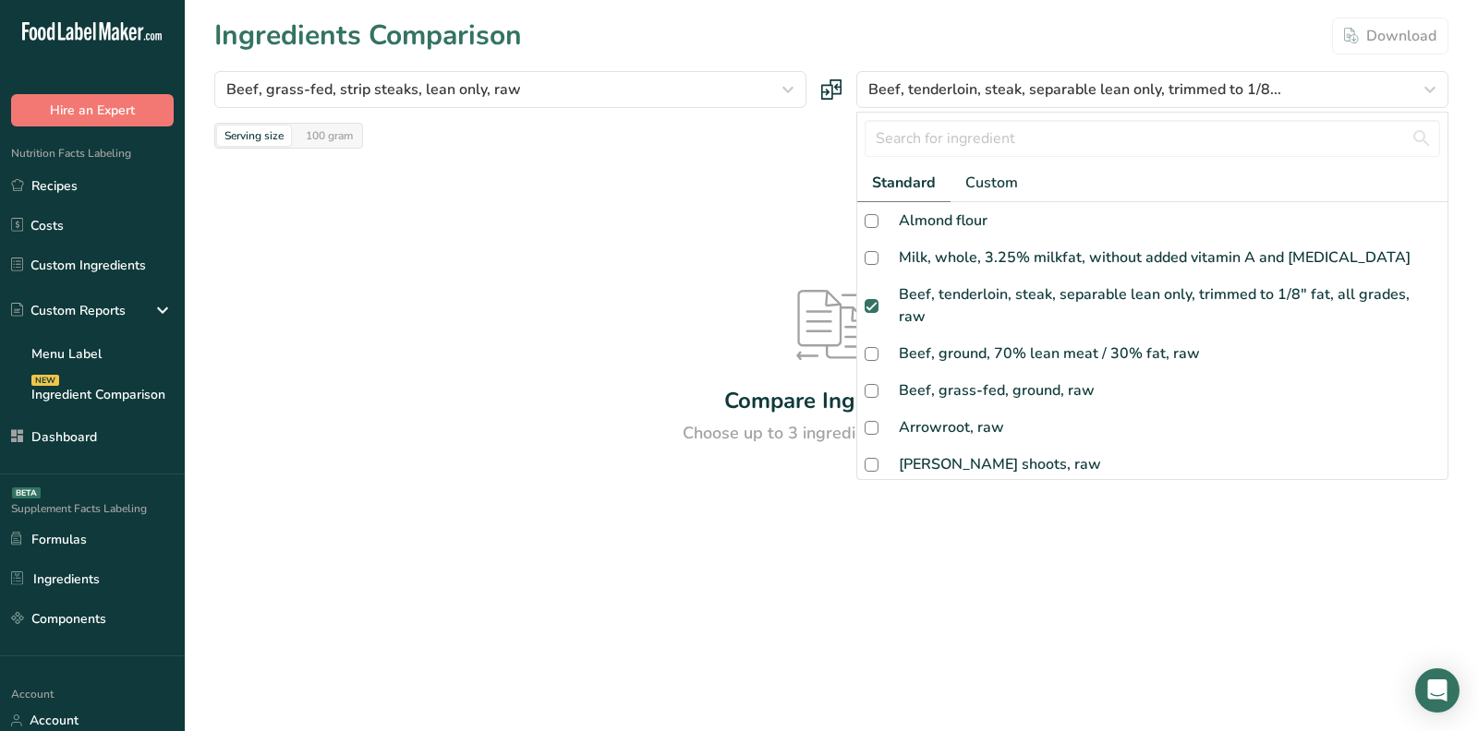
click at [0, 0] on div at bounding box center [0, 0] width 0 height 0
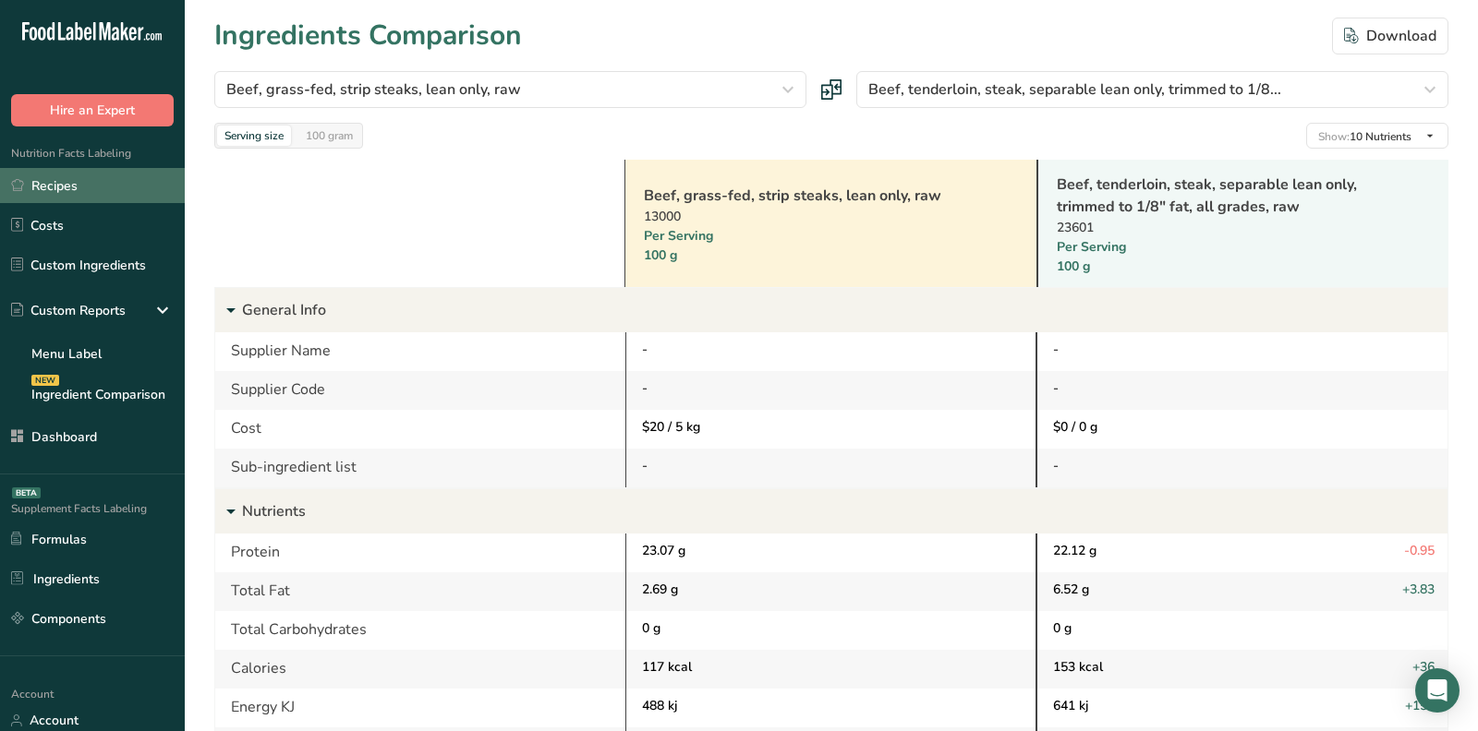
click at [67, 190] on link "Recipes" at bounding box center [92, 185] width 185 height 35
